Goal: Task Accomplishment & Management: Use online tool/utility

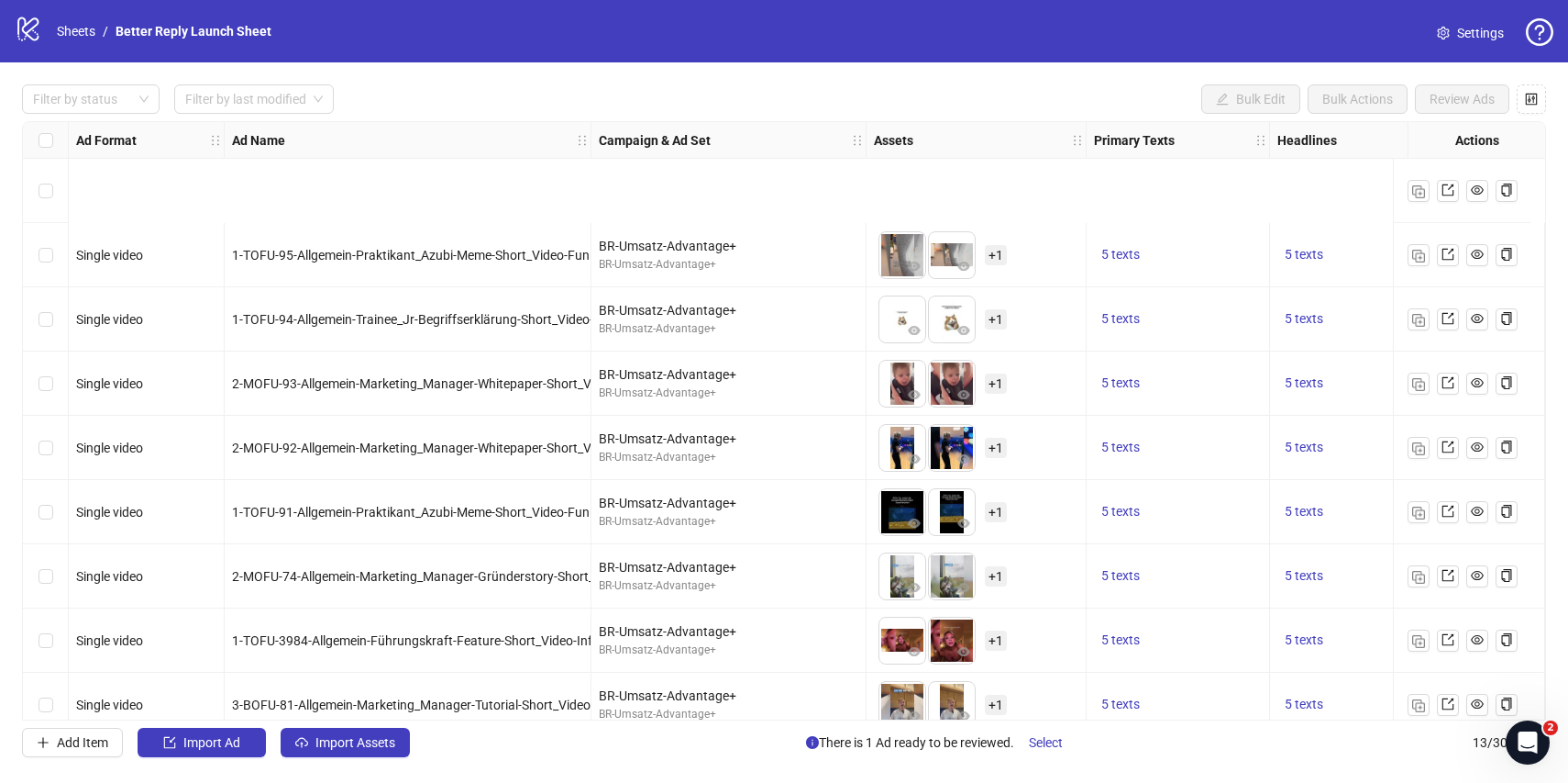
scroll to position [281, 0]
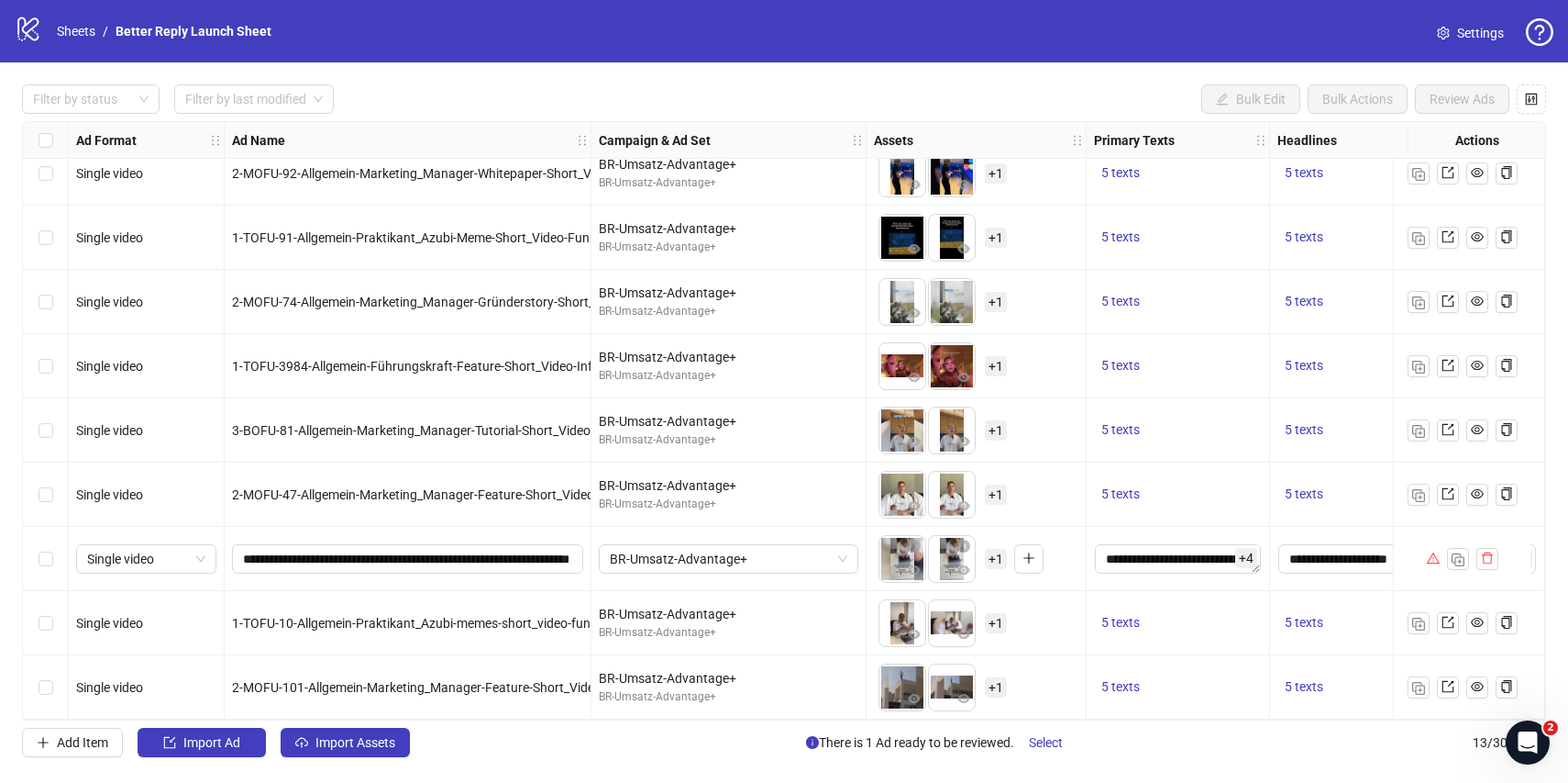
click at [995, 681] on span "+ 1" at bounding box center [996, 688] width 22 height 21
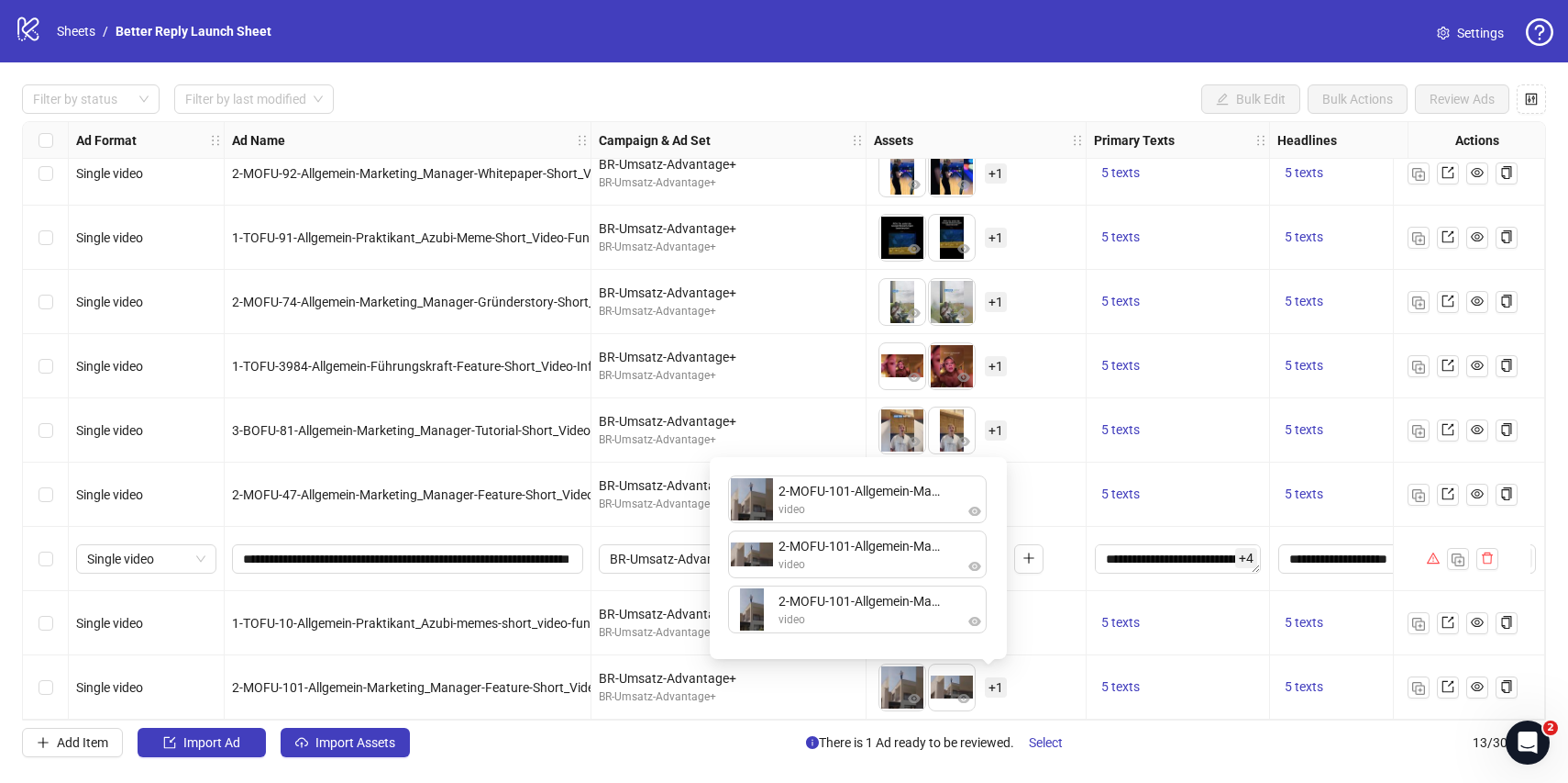
click at [1032, 377] on div "To pick up a draggable item, press the space bar. While dragging, use the arrow…" at bounding box center [976, 365] width 205 height 57
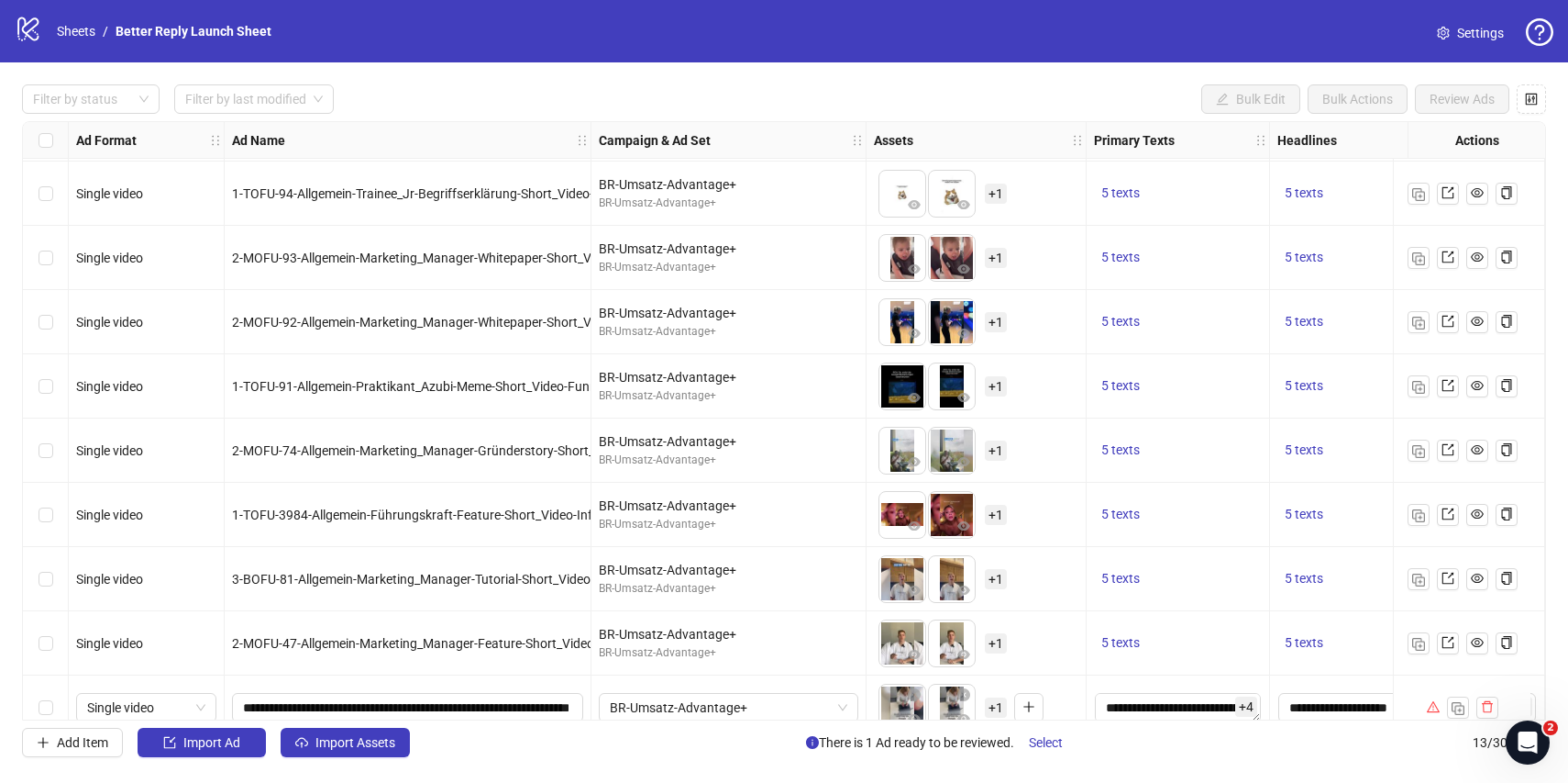
scroll to position [0, 0]
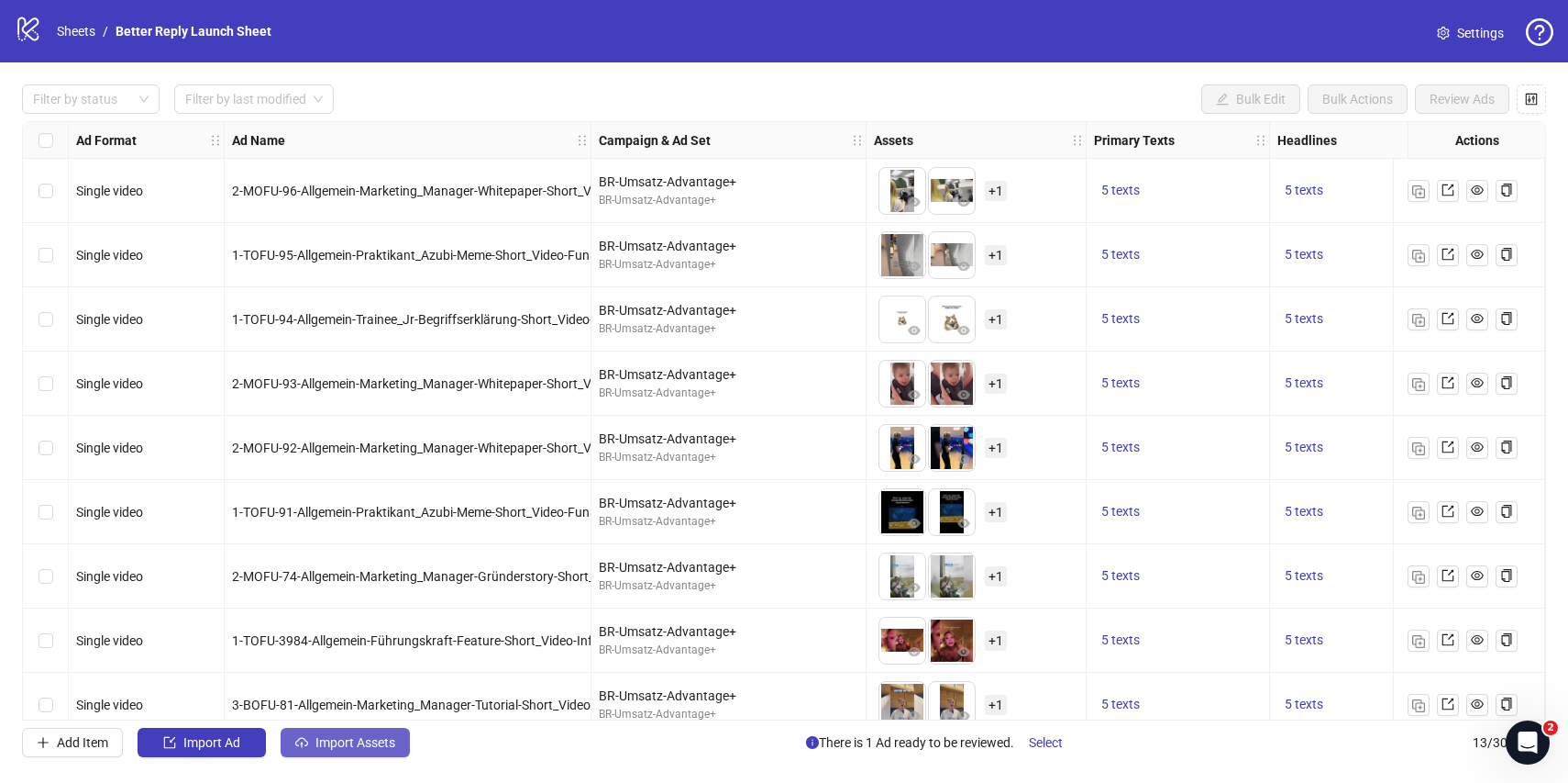
click at [347, 737] on span "Import Assets" at bounding box center [355, 743] width 79 height 15
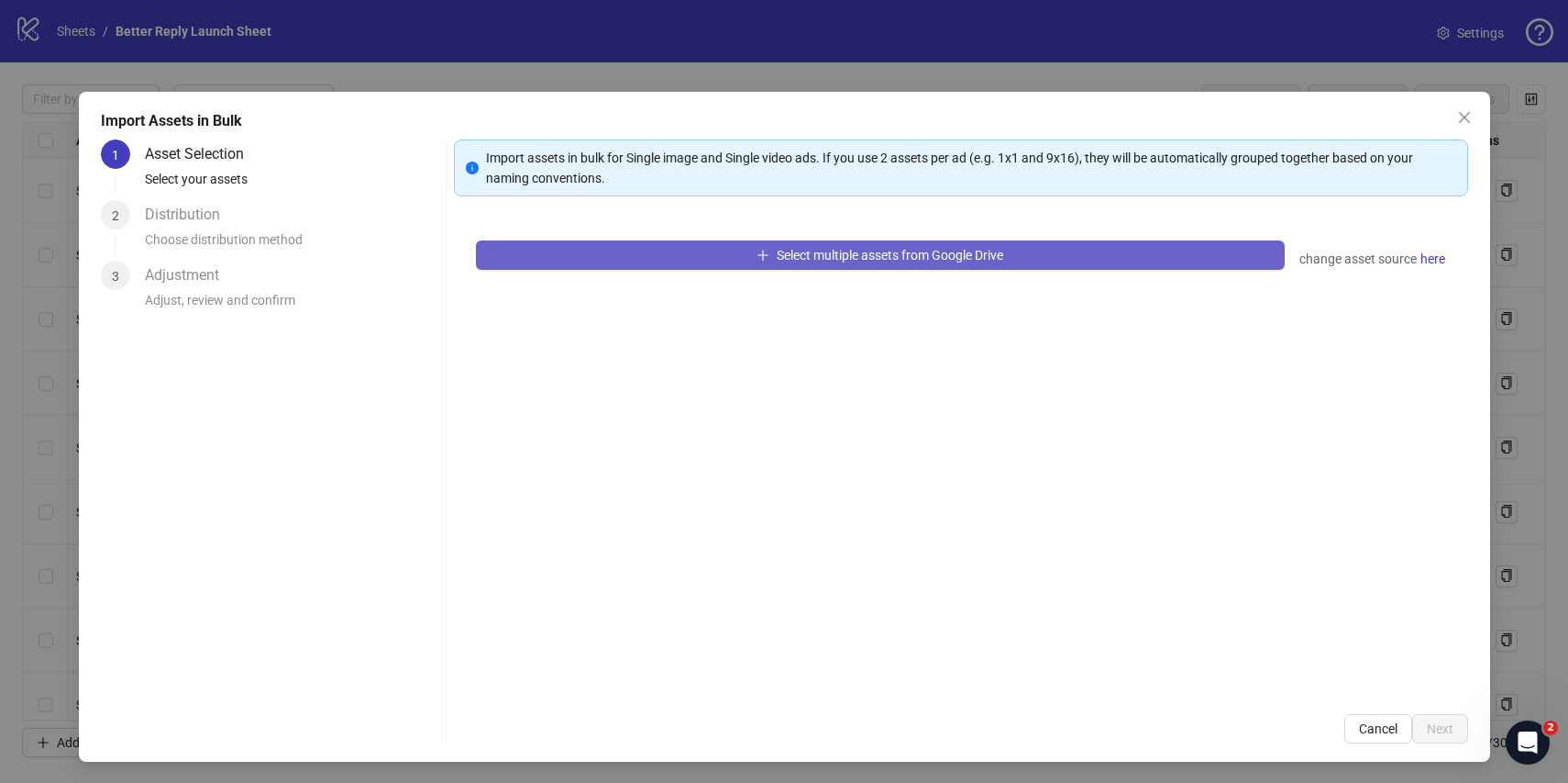
click at [809, 251] on span "Select multiple assets from Google Drive" at bounding box center [890, 255] width 227 height 15
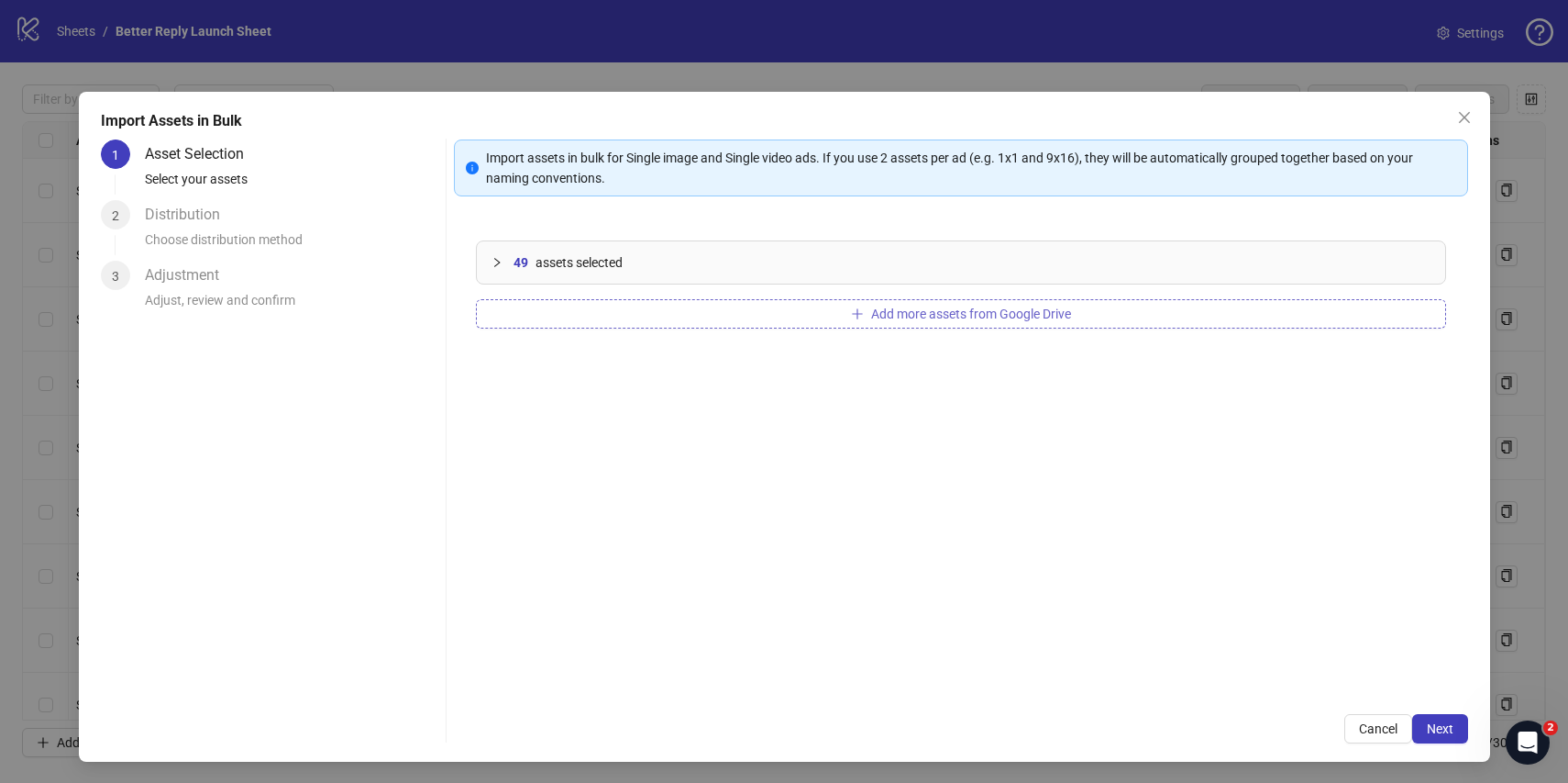
click at [821, 306] on button "Add more assets from Google Drive" at bounding box center [961, 313] width 970 height 29
click at [1430, 719] on button "Next" at bounding box center [1440, 728] width 56 height 29
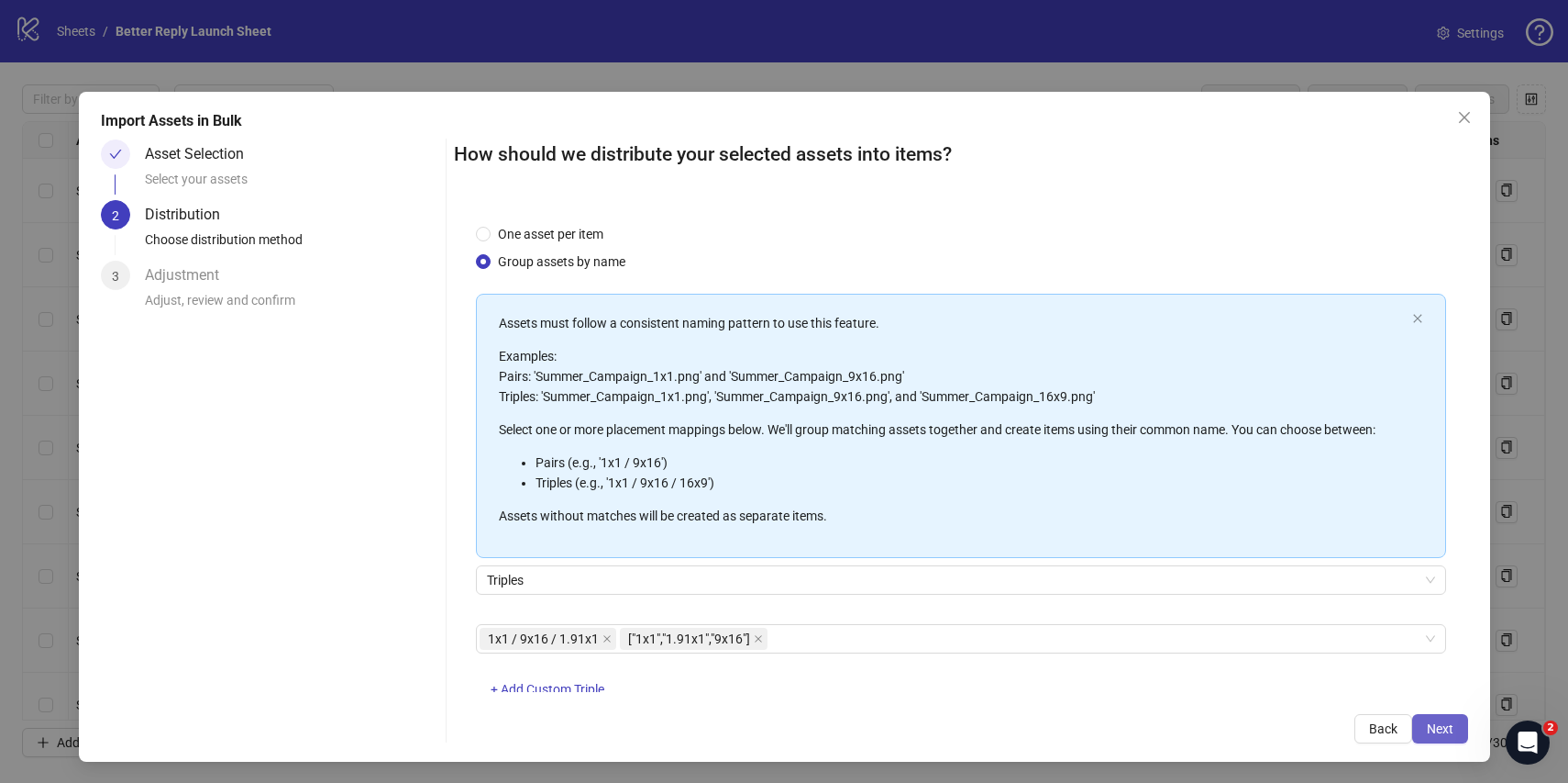
click at [1446, 727] on span "Next" at bounding box center [1440, 729] width 26 height 15
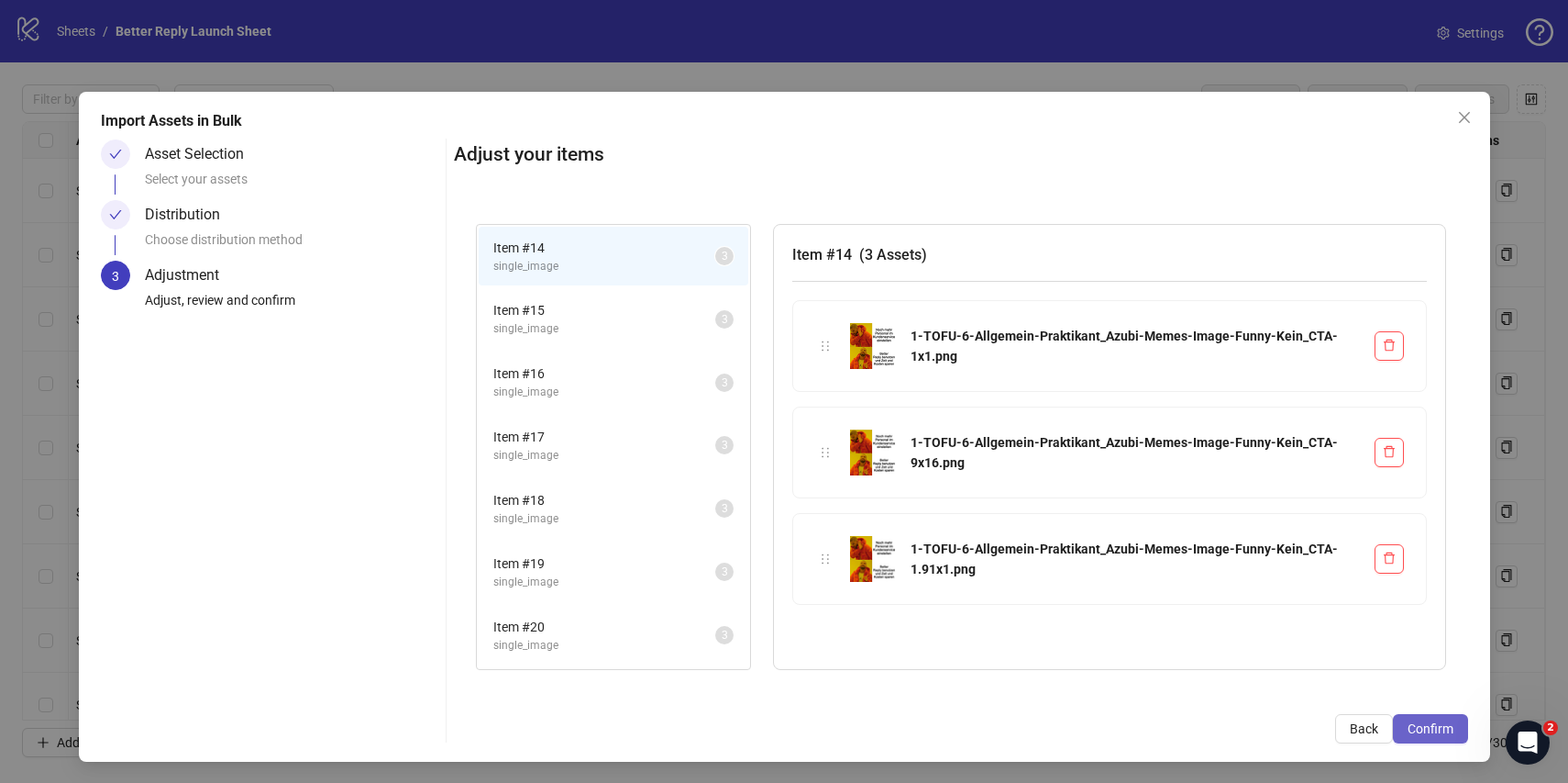
click at [1439, 721] on span "Confirm" at bounding box center [1430, 729] width 46 height 15
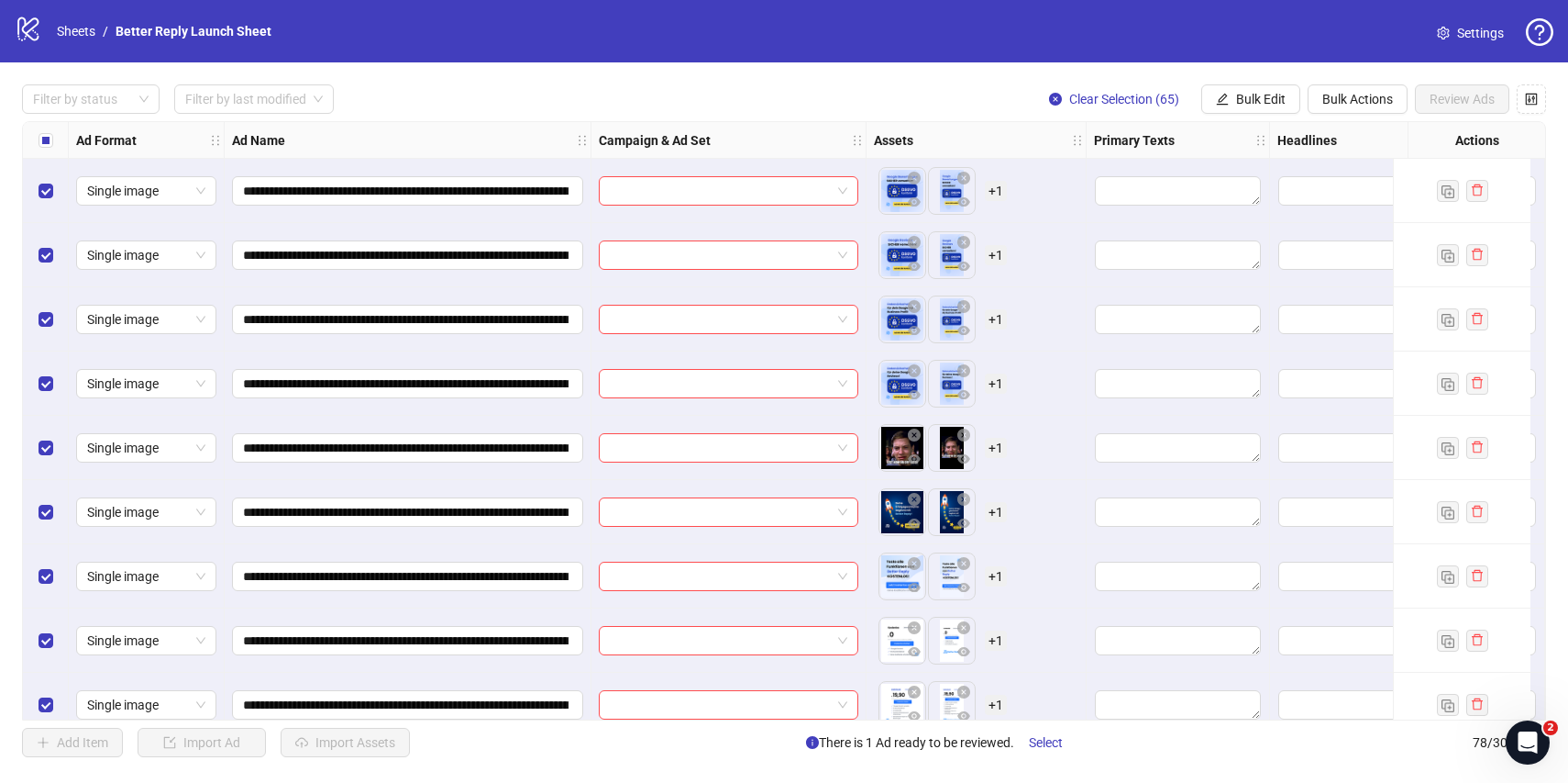
scroll to position [4456, 0]
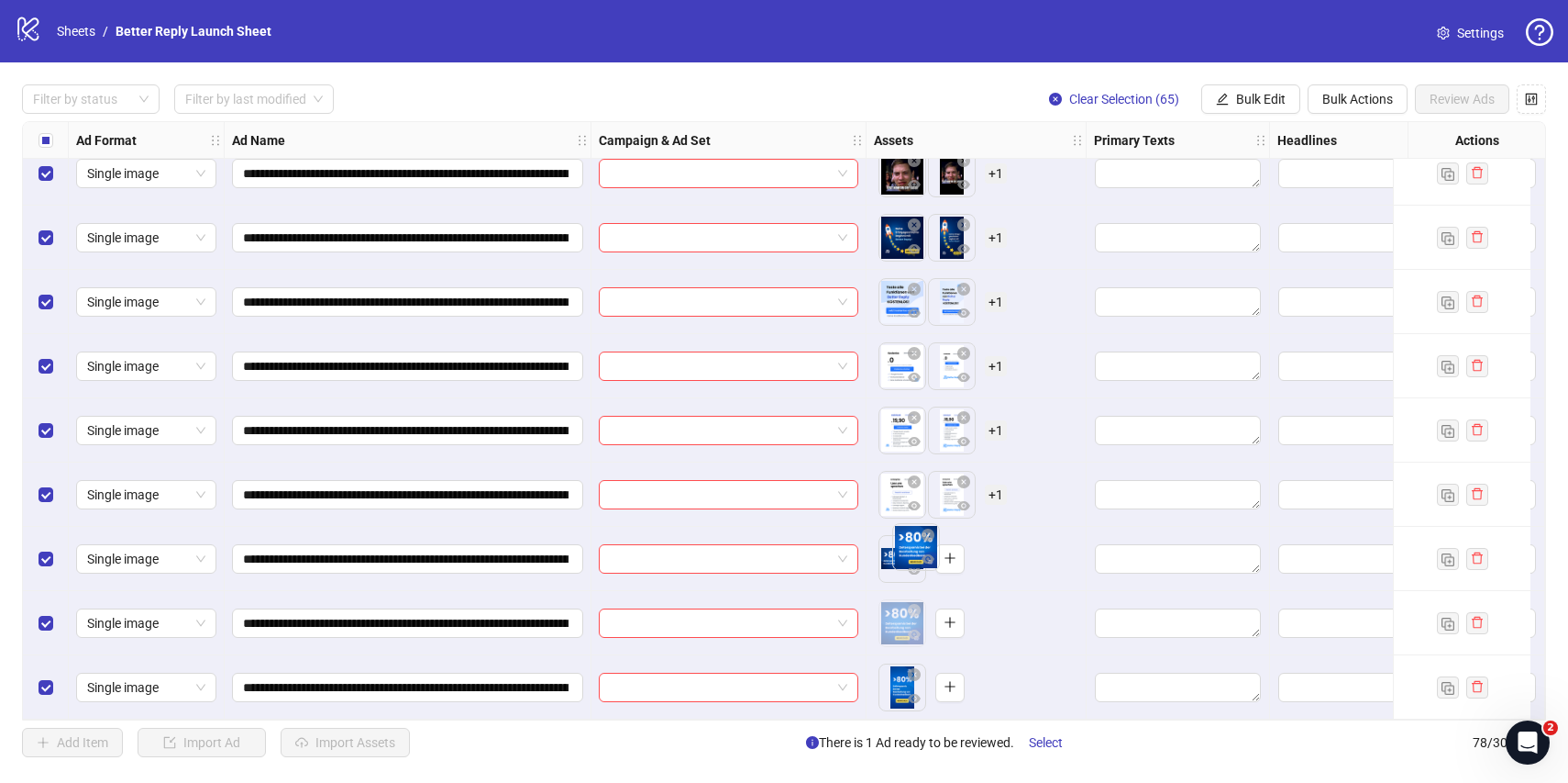
drag, startPoint x: 890, startPoint y: 617, endPoint x: 902, endPoint y: 548, distance: 70.0
click at [902, 548] on body "**********" at bounding box center [784, 392] width 1568 height 783
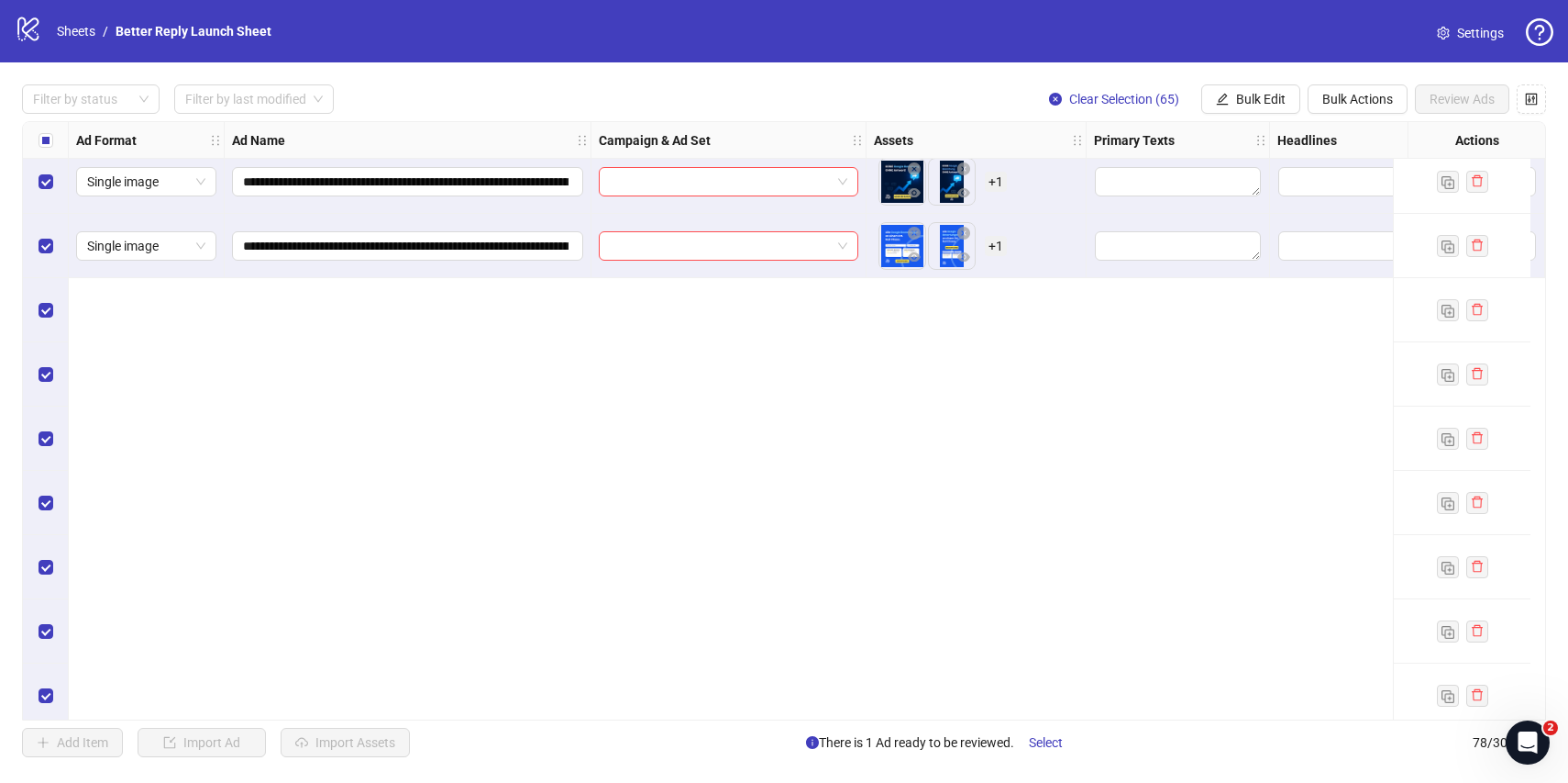
scroll to position [1166, 0]
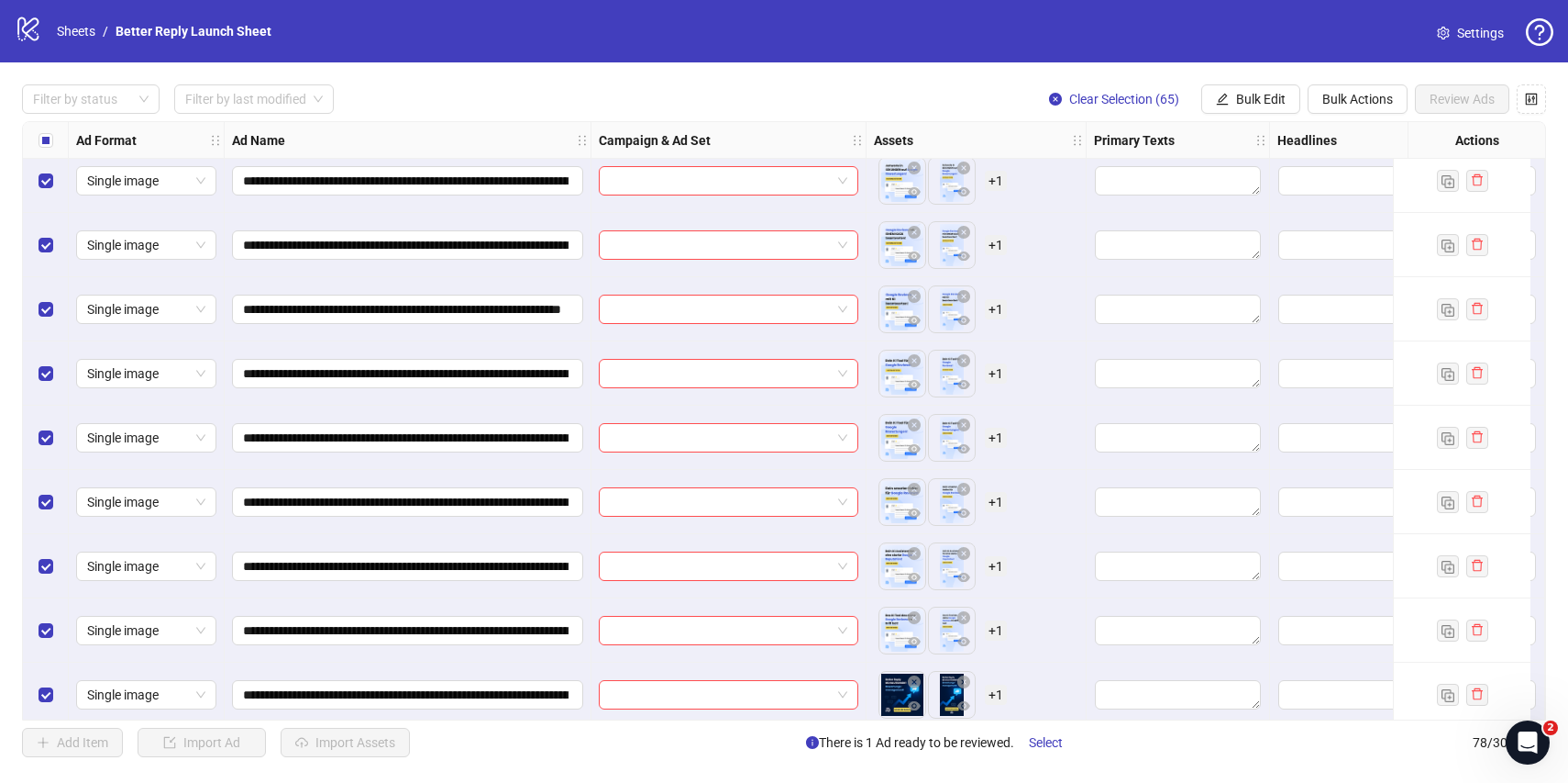
click at [475, 752] on div "Add Item Import Ad Import Assets There is 1 Ad ready to be reviewed. Select 78 …" at bounding box center [784, 742] width 1524 height 29
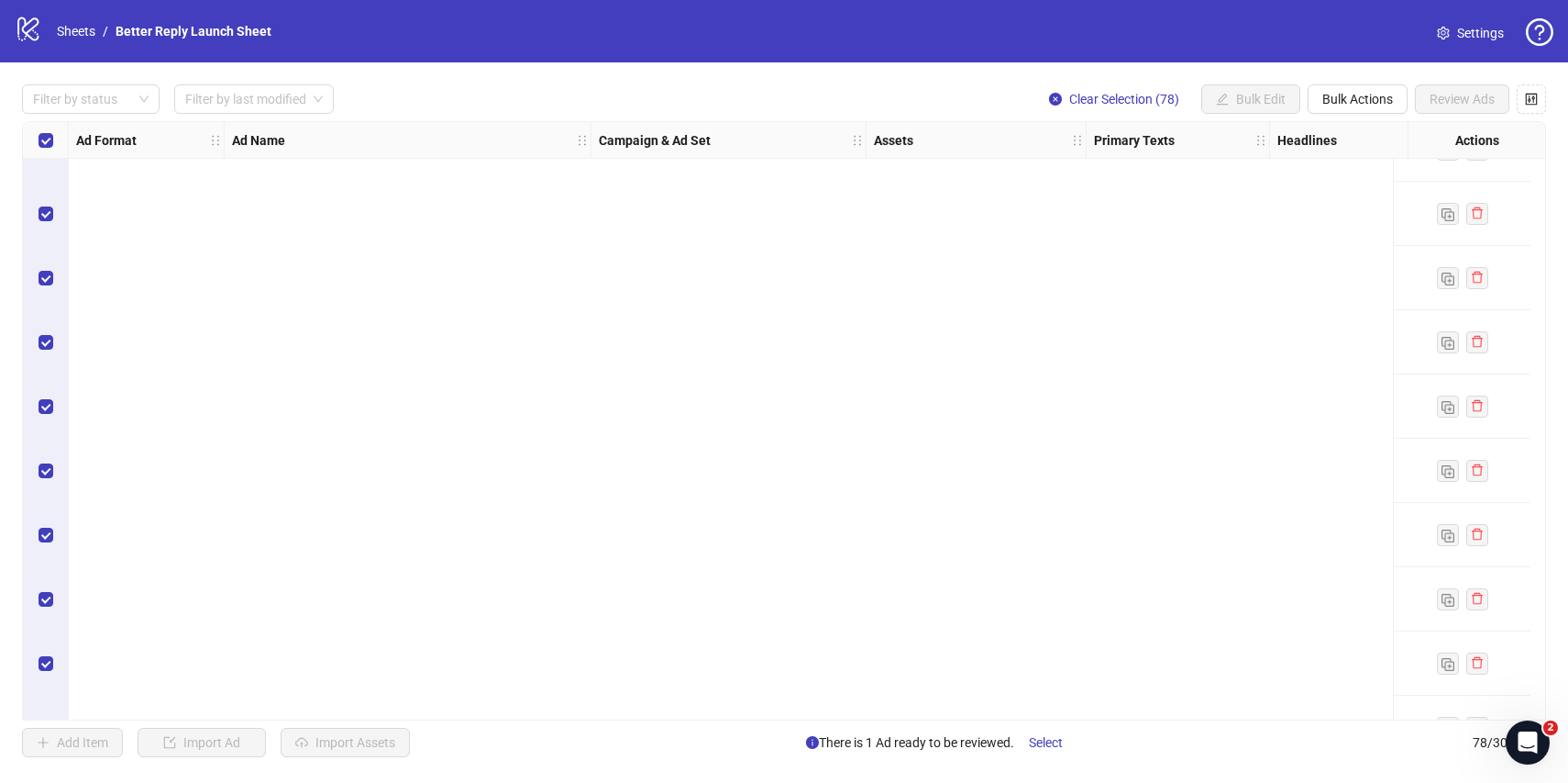
scroll to position [4456, 0]
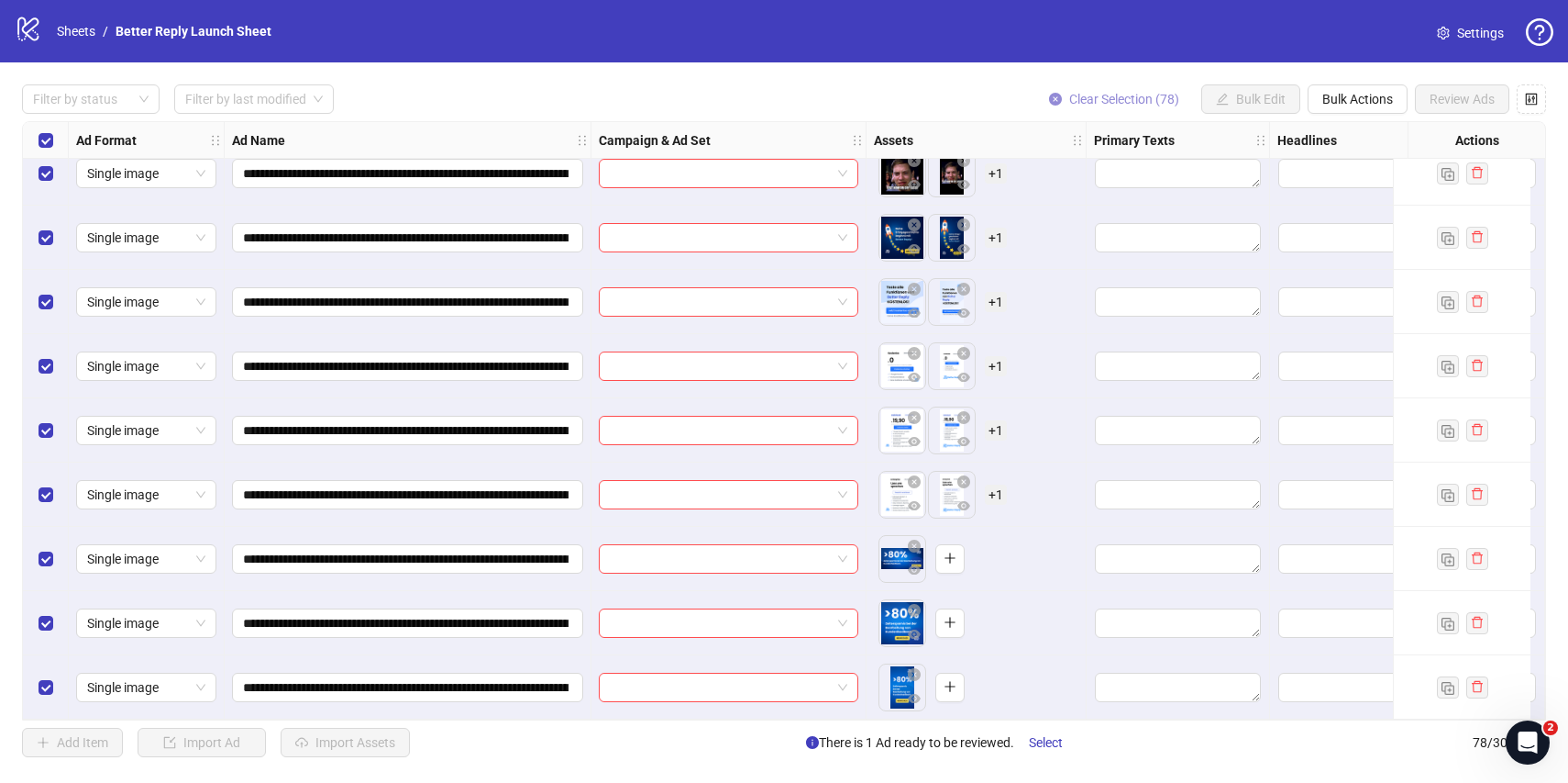
click at [1127, 94] on span "Clear Selection (78)" at bounding box center [1124, 99] width 110 height 15
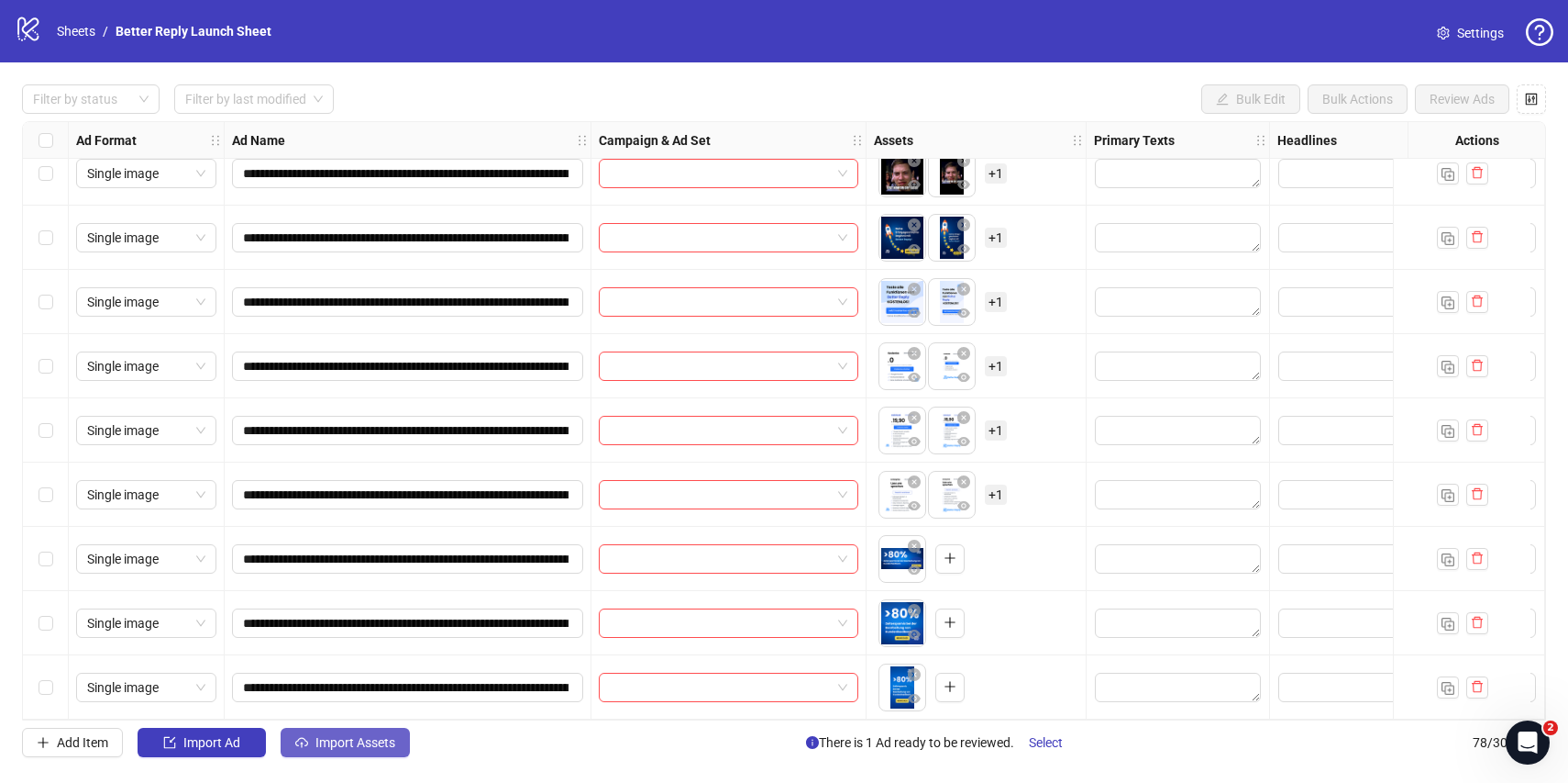
click at [362, 747] on span "Import Assets" at bounding box center [355, 743] width 79 height 15
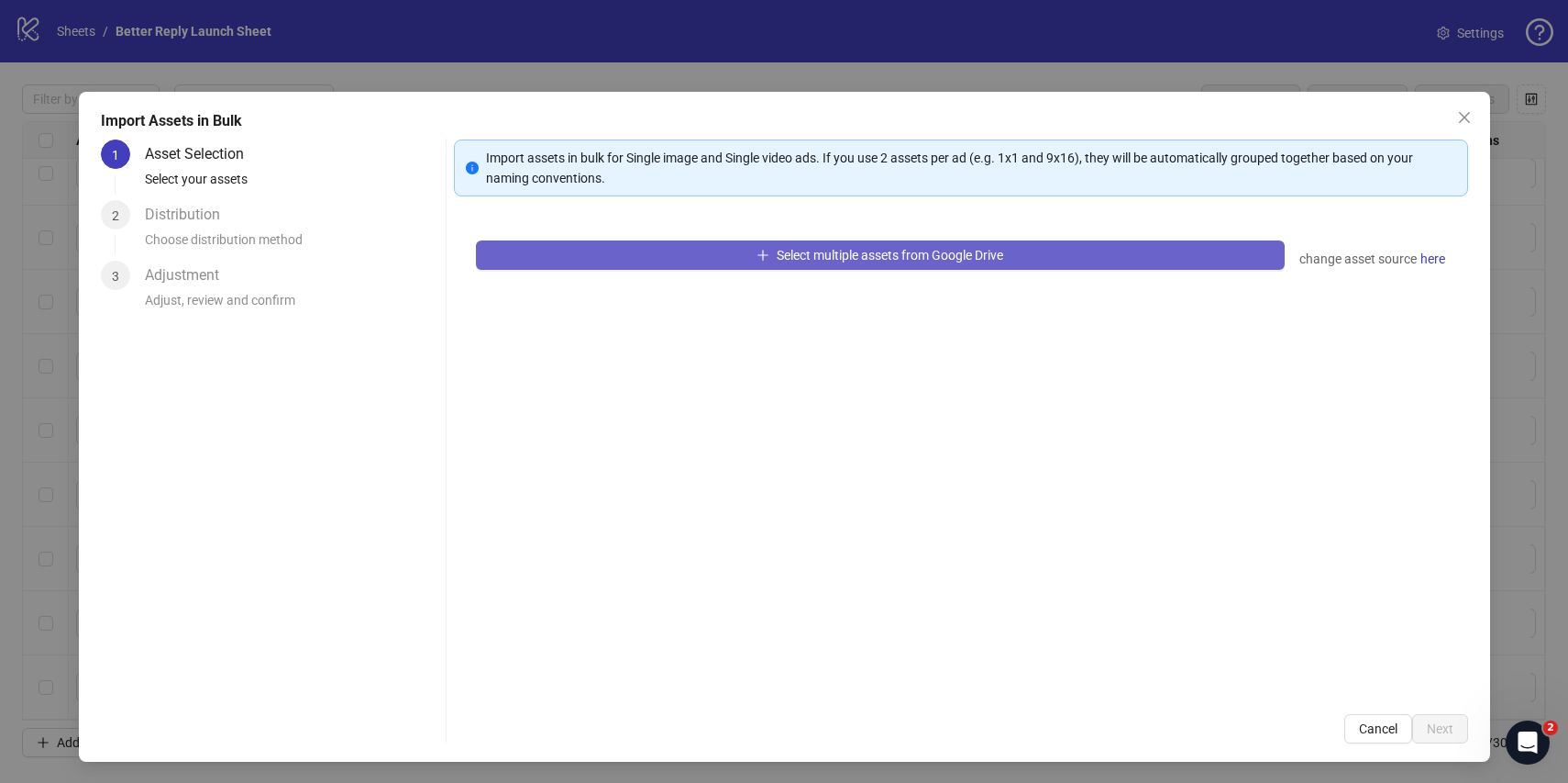
click at [734, 258] on button "Select multiple assets from Google Drive" at bounding box center [881, 254] width 809 height 29
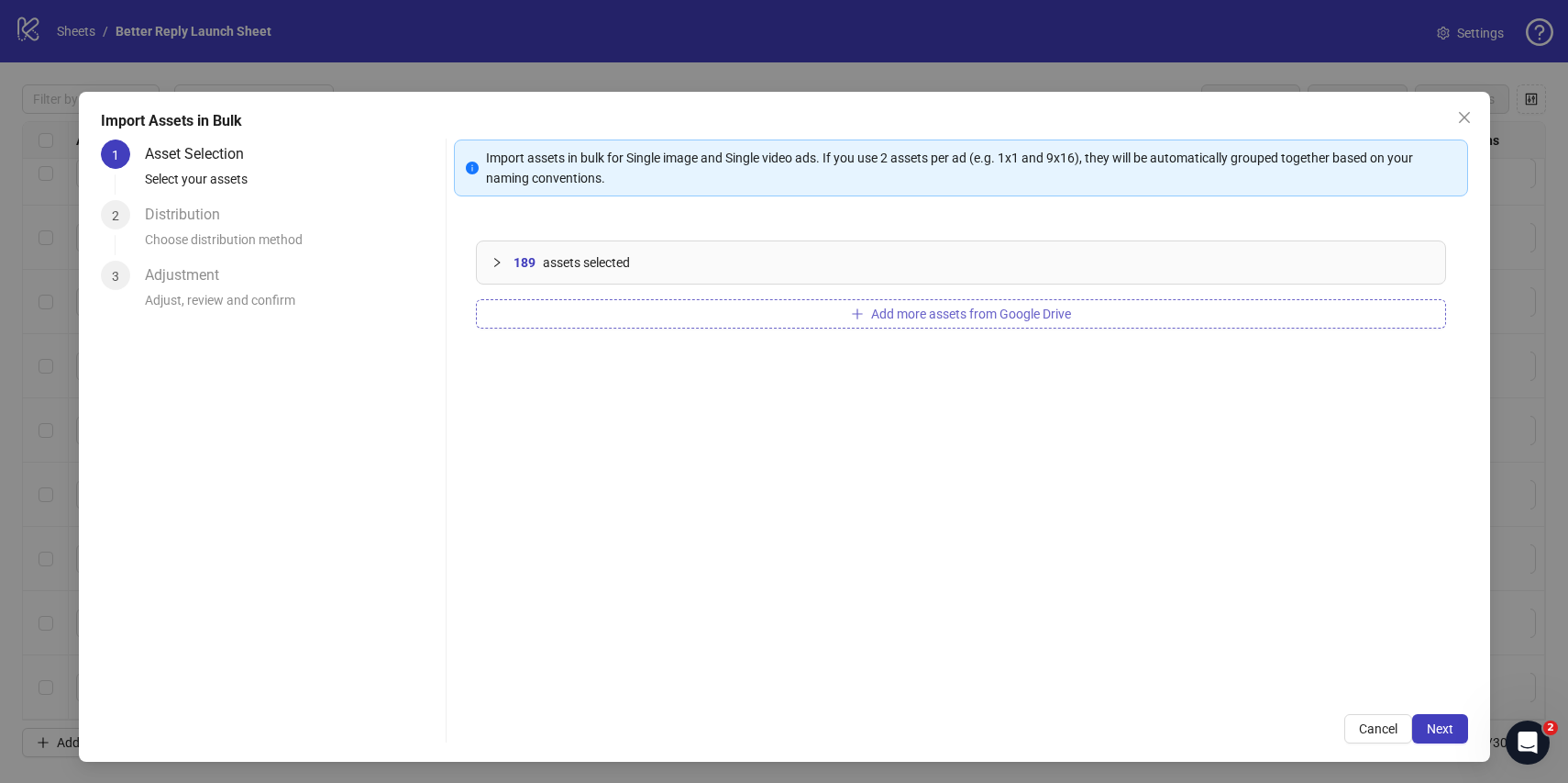
click at [819, 310] on button "Add more assets from Google Drive" at bounding box center [961, 313] width 970 height 29
click at [1437, 730] on span "Next" at bounding box center [1440, 729] width 26 height 15
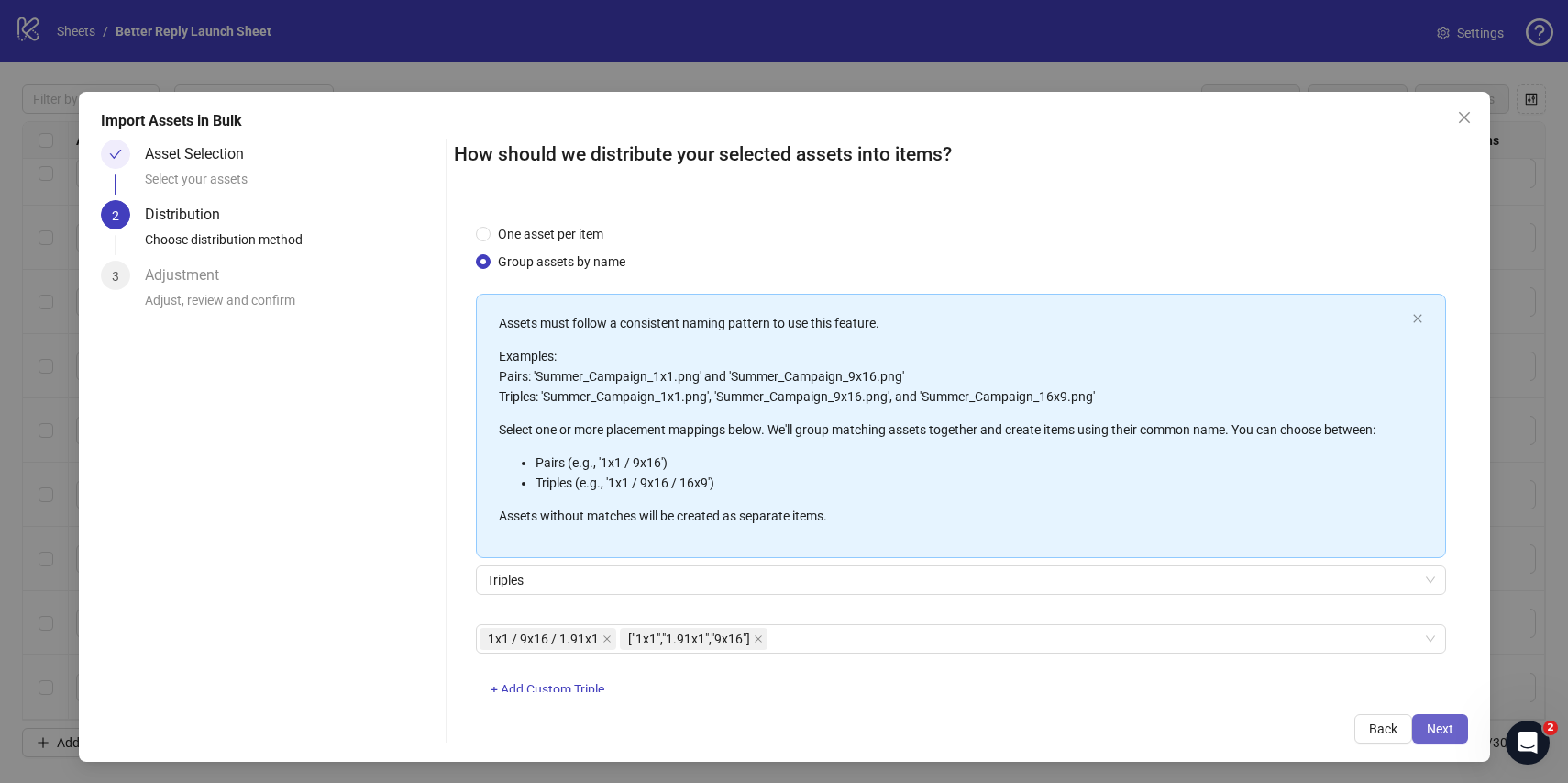
click at [1432, 719] on button "Next" at bounding box center [1440, 728] width 56 height 29
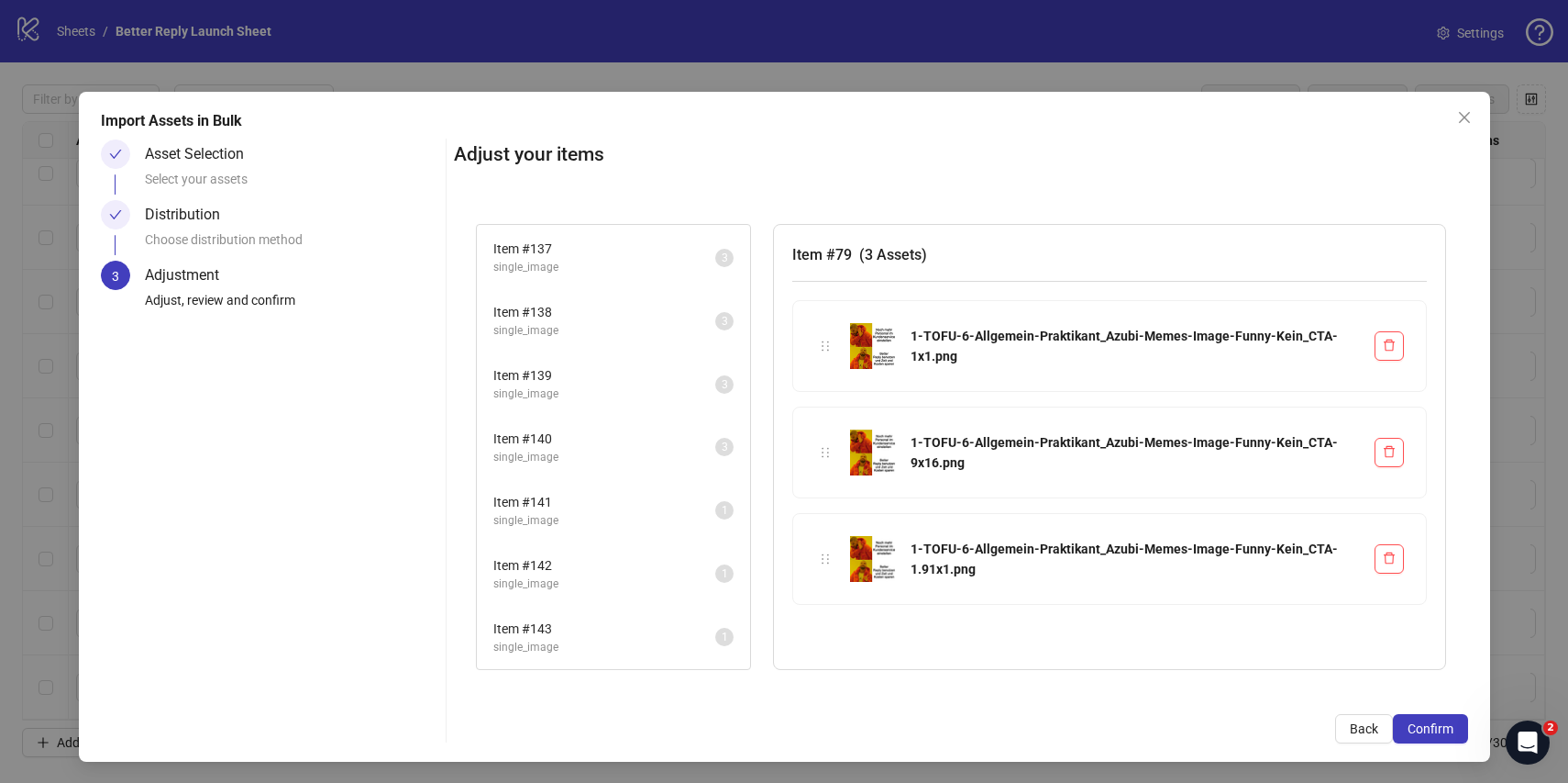
scroll to position [0, 0]
click at [586, 635] on span "Item # 143" at bounding box center [604, 629] width 222 height 21
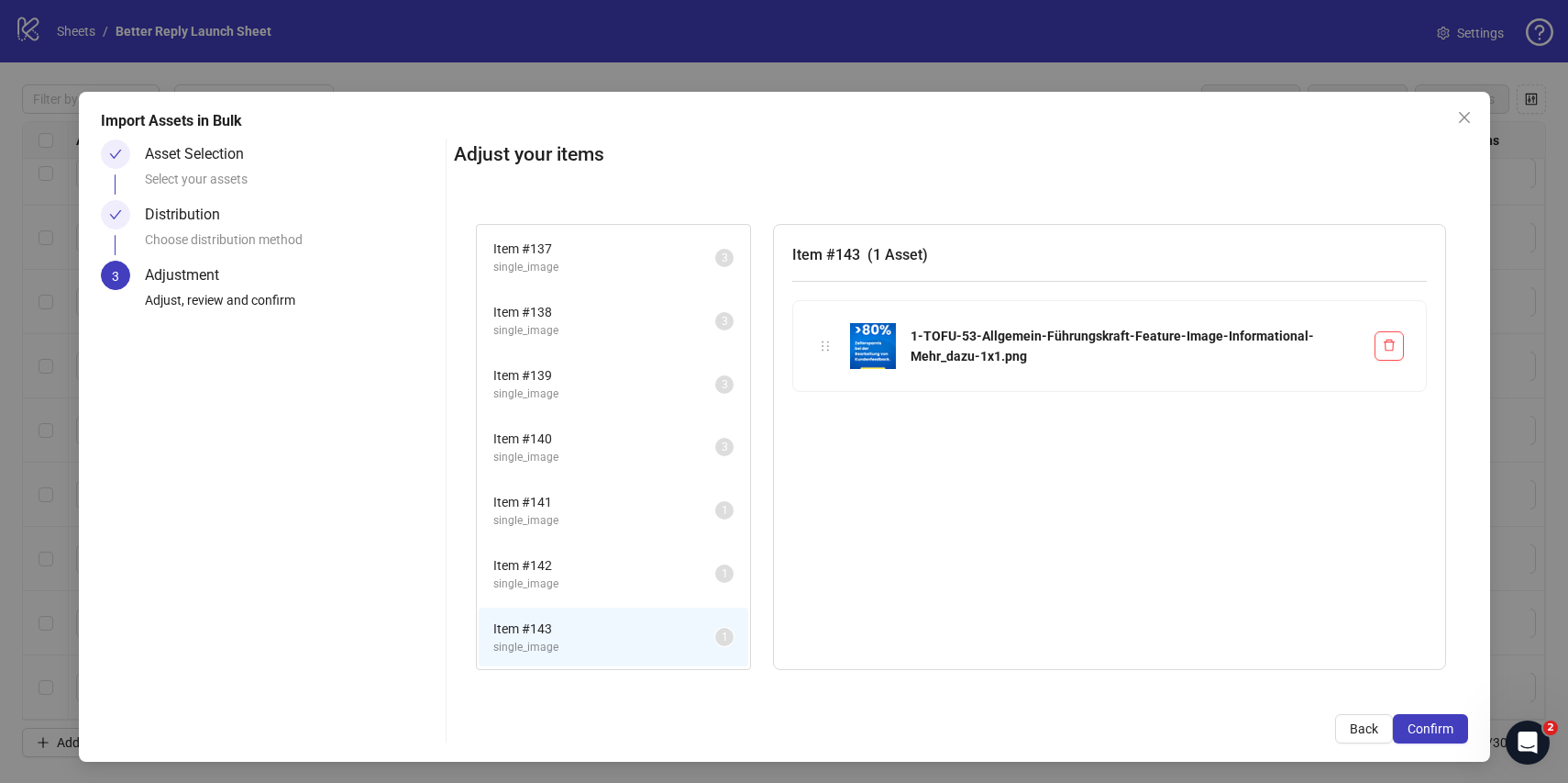
click at [586, 580] on span "single_image" at bounding box center [604, 584] width 222 height 18
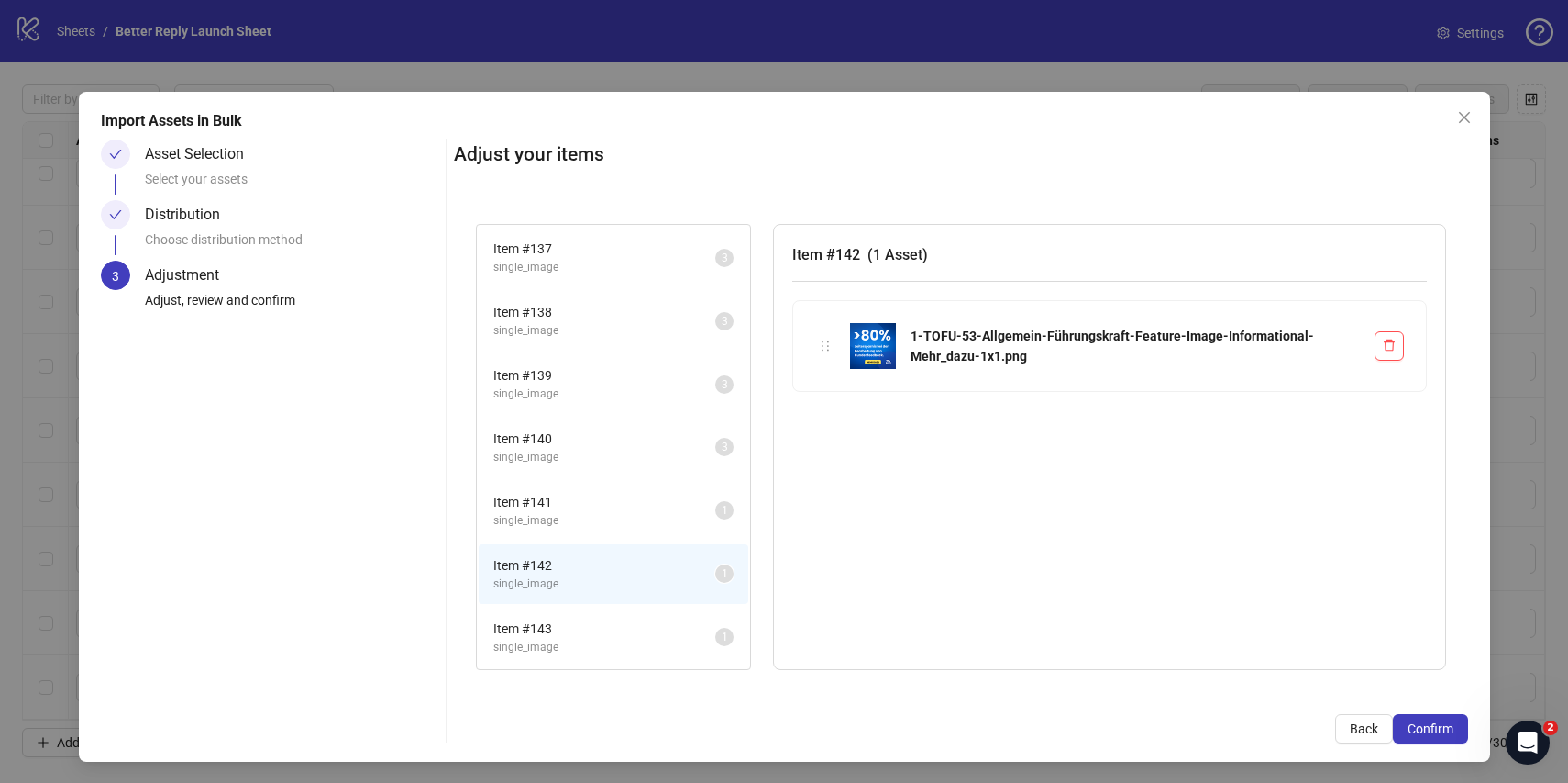
click at [592, 540] on div "Item # 141 single_image 1" at bounding box center [614, 511] width 274 height 64
click at [591, 518] on span "single_image" at bounding box center [604, 520] width 222 height 18
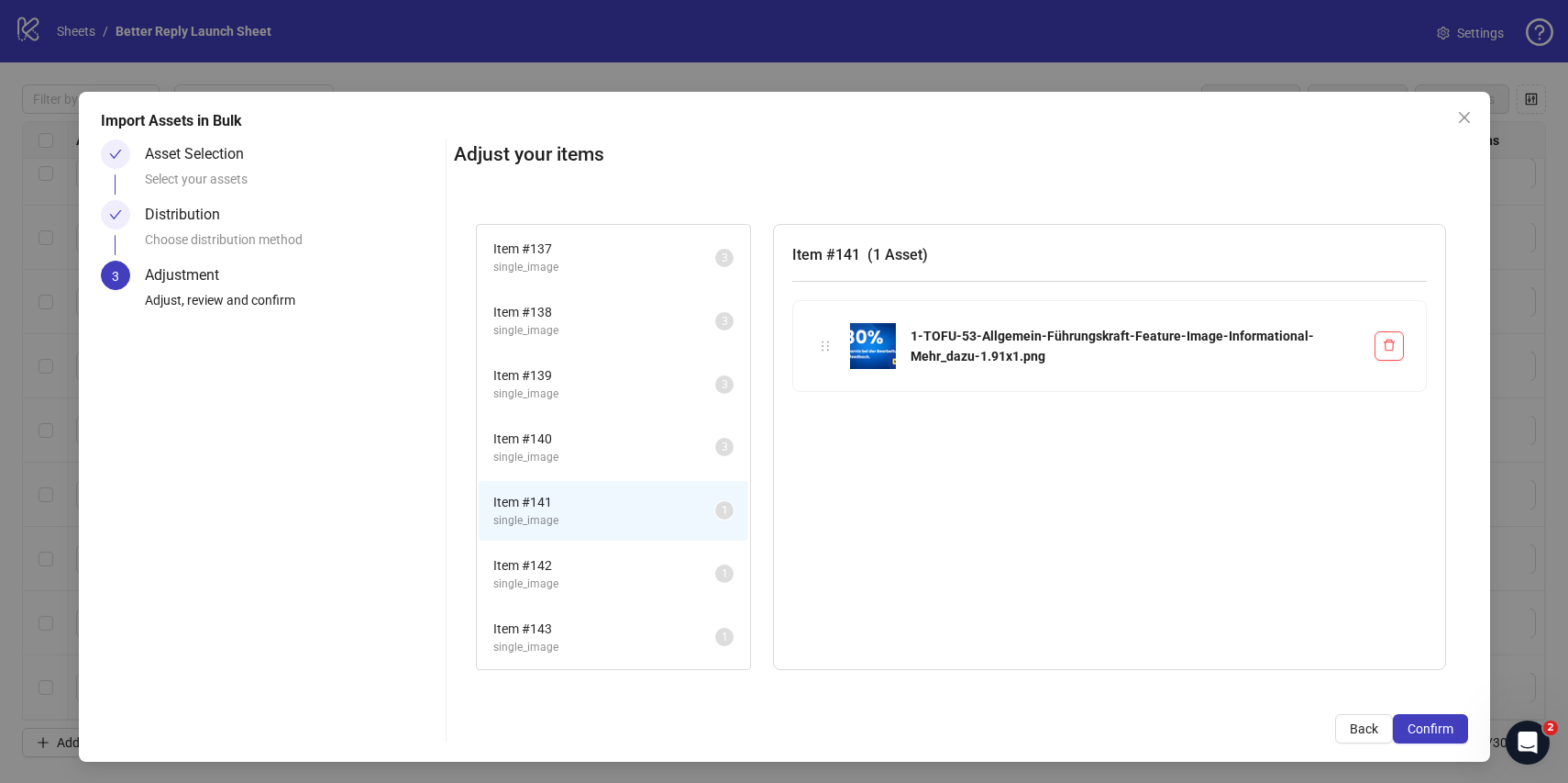
click at [579, 567] on span "Item # 142" at bounding box center [604, 565] width 222 height 21
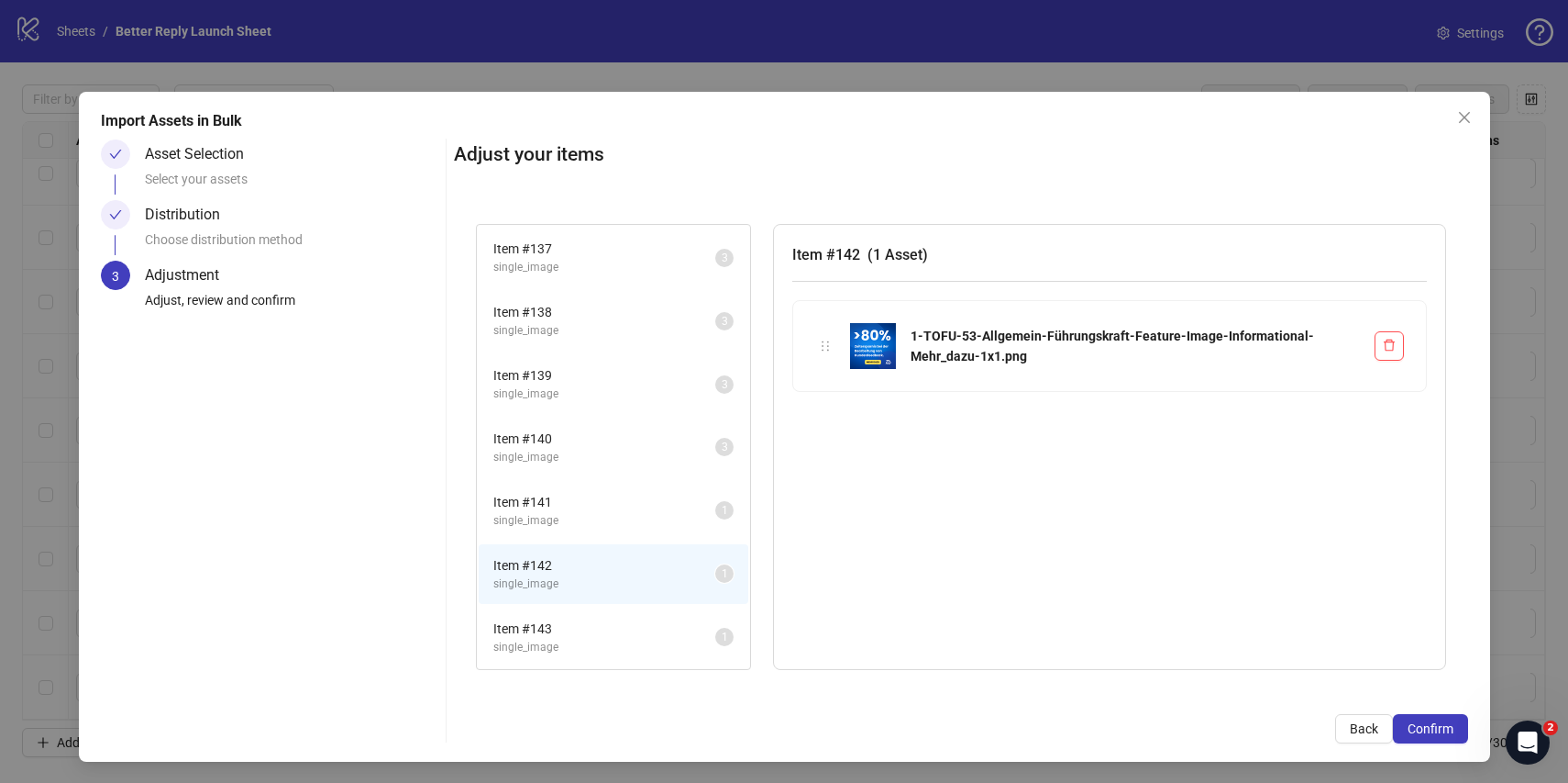
click at [571, 623] on span "Item # 143" at bounding box center [604, 629] width 222 height 21
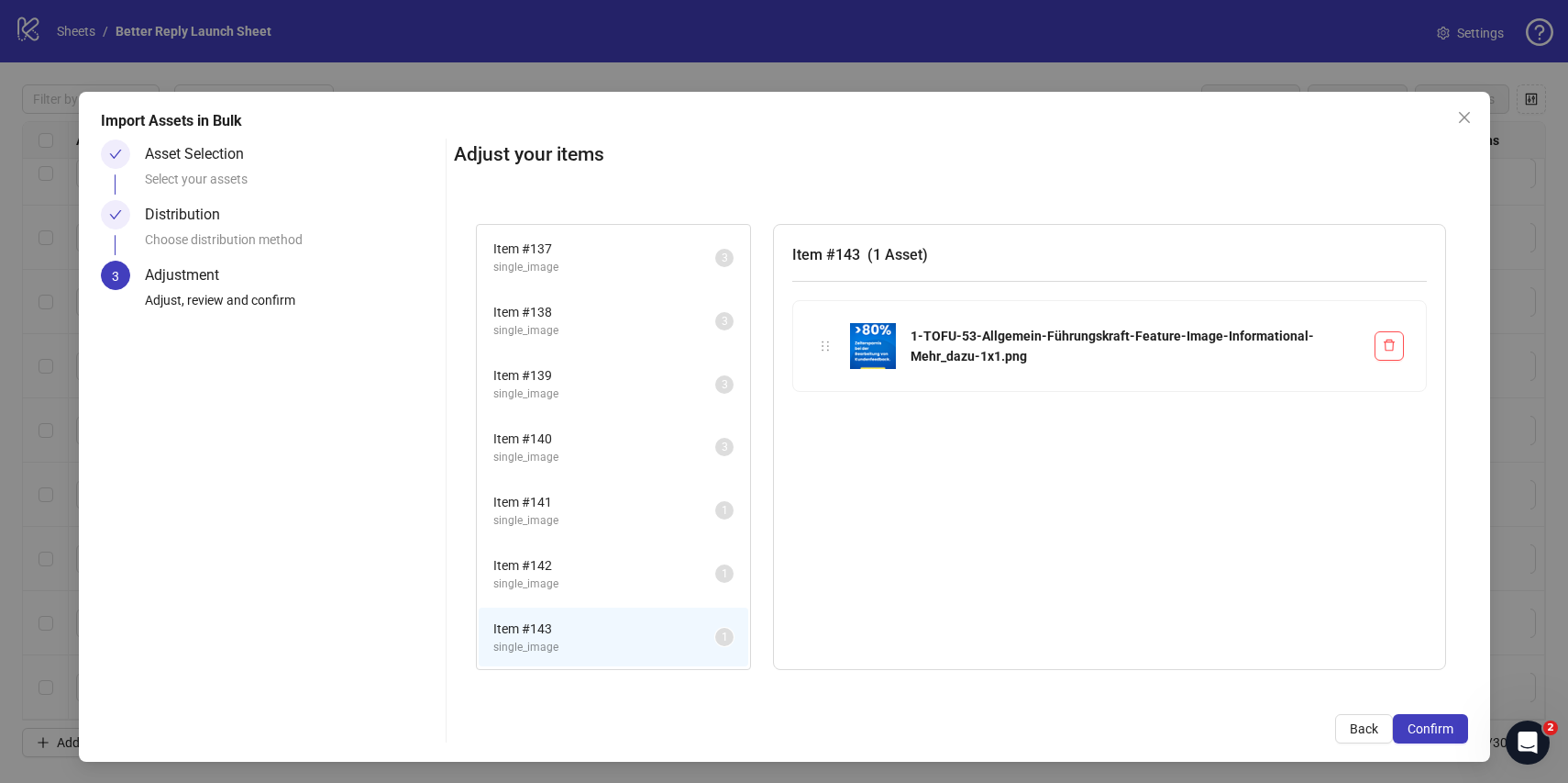
click at [586, 559] on span "Item # 142" at bounding box center [604, 565] width 222 height 21
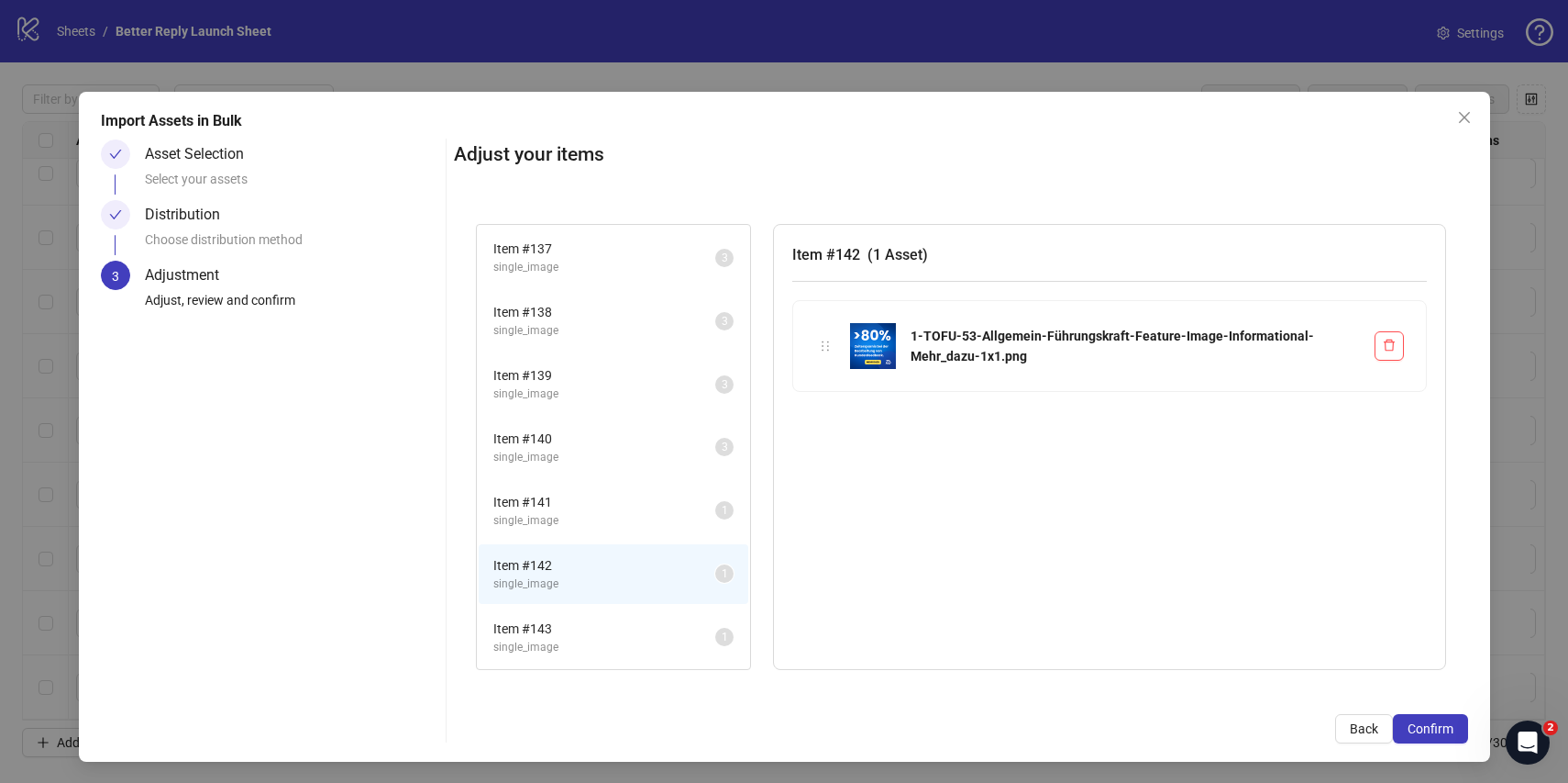
click at [586, 525] on span "single_image" at bounding box center [604, 520] width 222 height 18
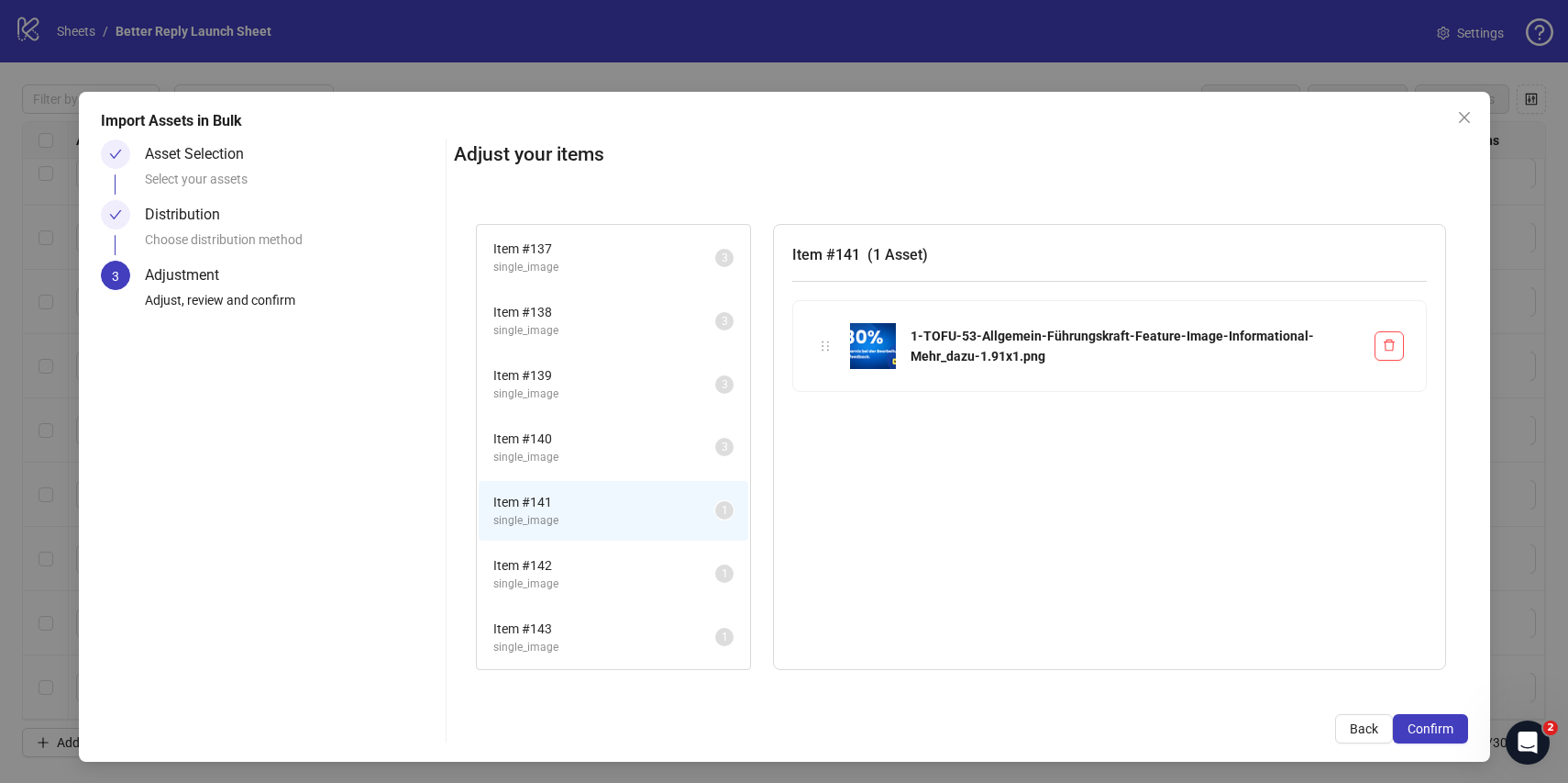
click at [609, 461] on span "single_image" at bounding box center [604, 457] width 222 height 18
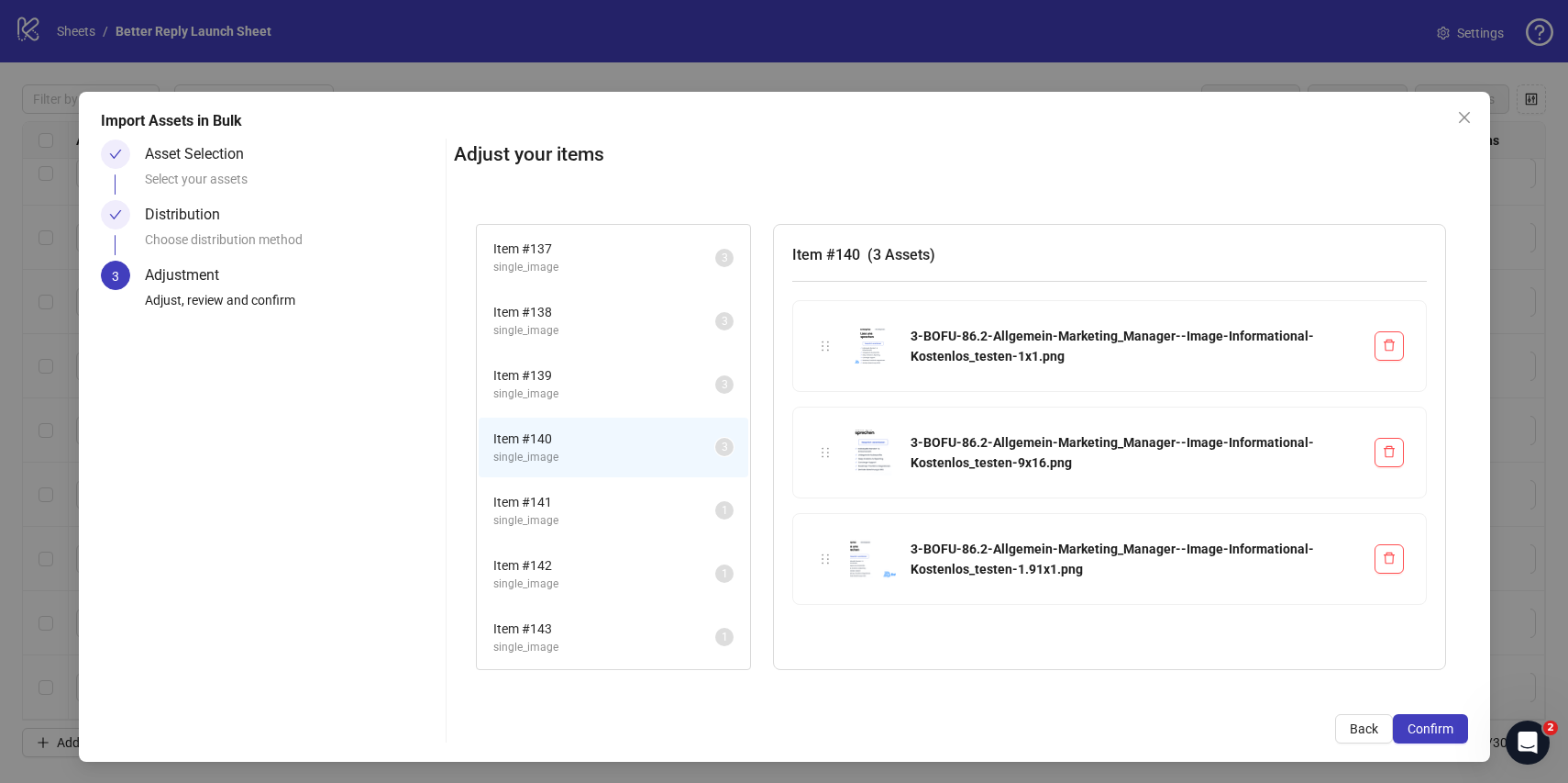
click at [611, 404] on li "Item # 139 single_image 3" at bounding box center [614, 384] width 270 height 60
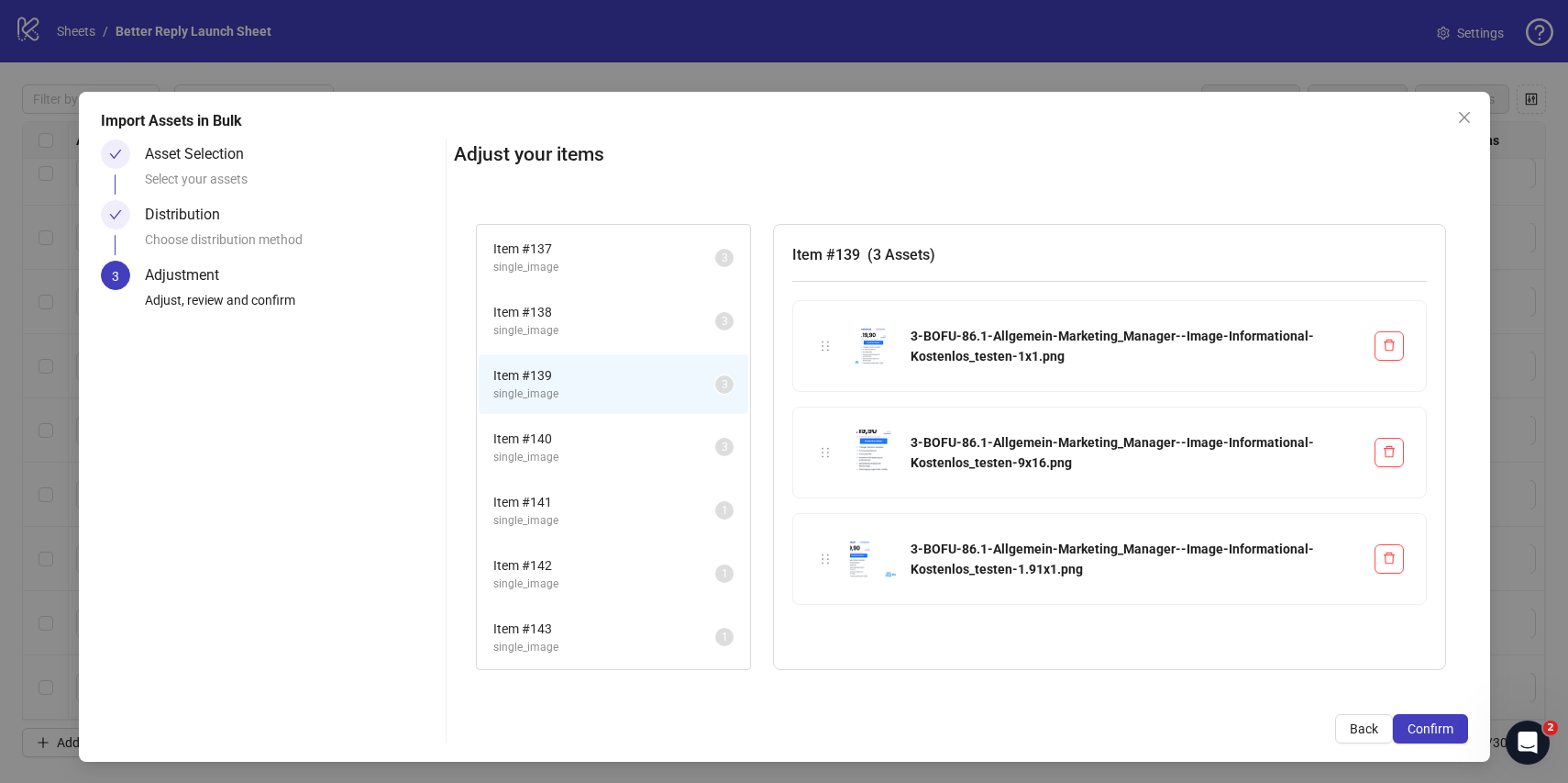
click at [614, 324] on span "single_image" at bounding box center [604, 331] width 222 height 18
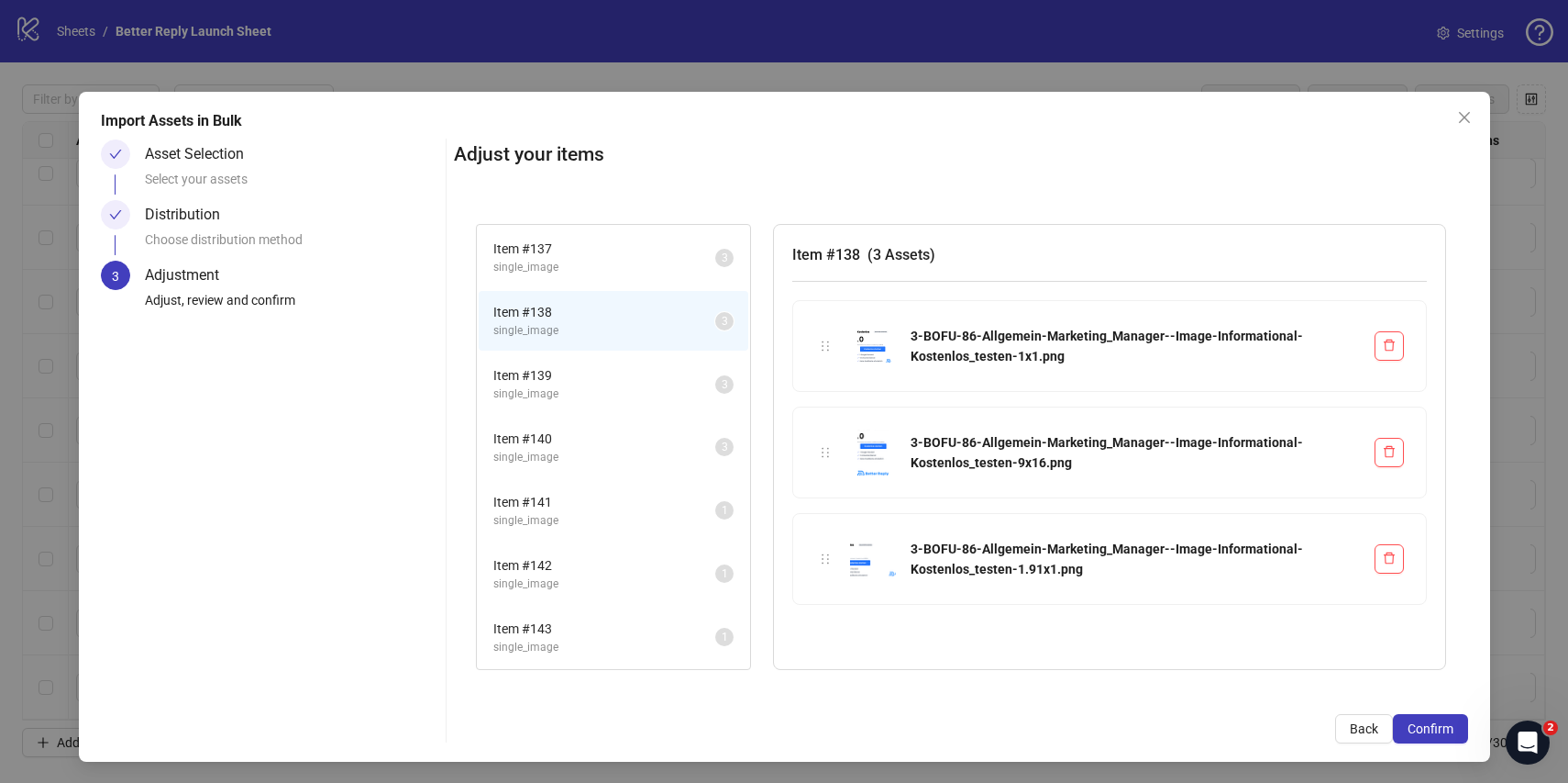
click at [622, 286] on li "Item # 137 single_image 3" at bounding box center [614, 258] width 270 height 60
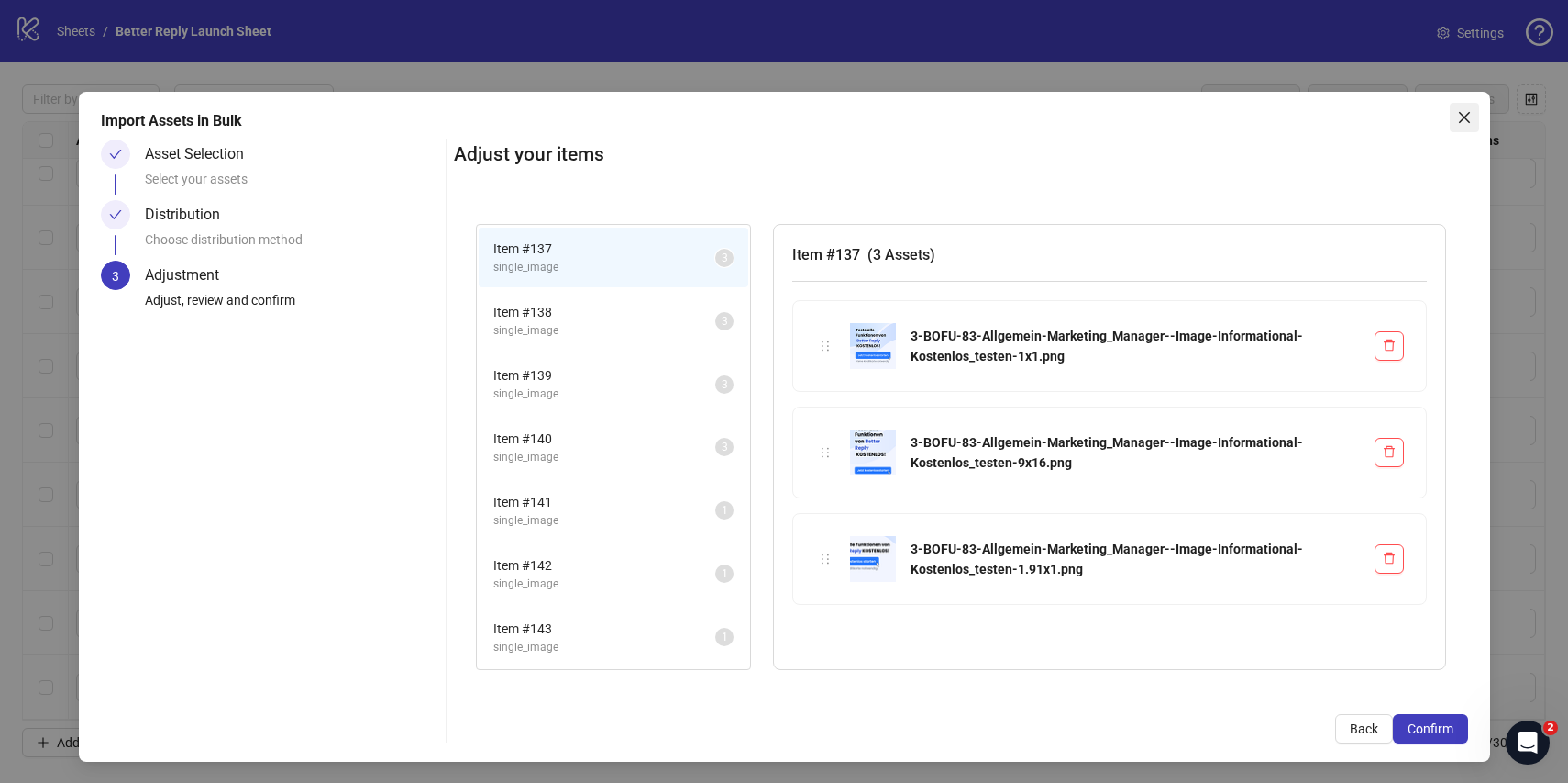
click at [1463, 120] on icon "close" at bounding box center [1464, 118] width 15 height 15
